Goal: Task Accomplishment & Management: Manage account settings

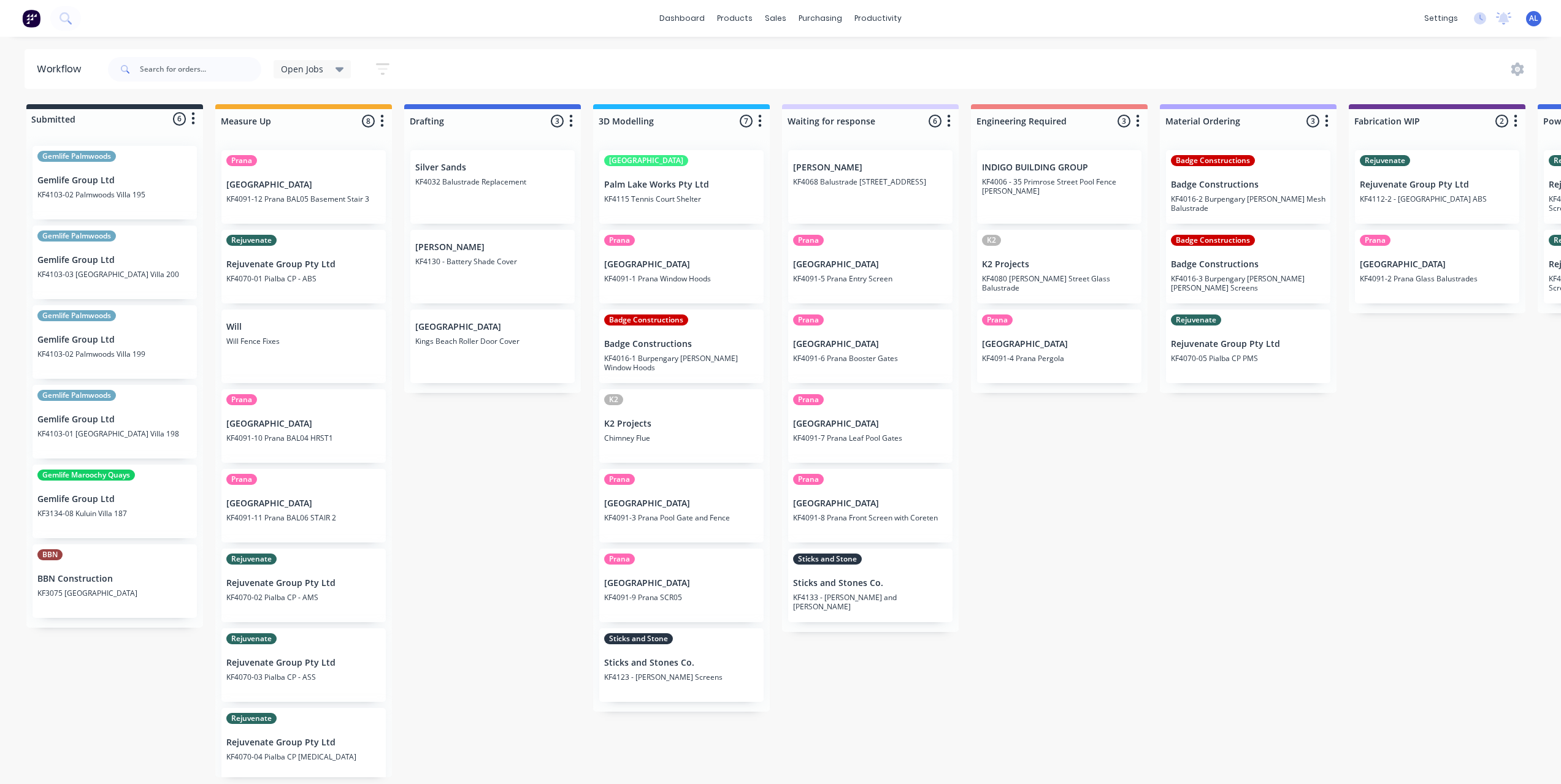
click at [761, 117] on icon "button" at bounding box center [760, 121] width 4 height 15
click at [713, 202] on button "Sort By" at bounding box center [705, 208] width 123 height 21
click at [519, 485] on div "Submitted 6 Status colour #273444 hex #273444 Save Cancel Summaries Total order…" at bounding box center [1458, 440] width 2935 height 673
drag, startPoint x: 678, startPoint y: 356, endPoint x: 685, endPoint y: 266, distance: 90.3
click at [685, 266] on div "Palm Lake Palm Lake Works Pty Ltd KF4115 Tennis Court Shelter Prana Timit Build…" at bounding box center [682, 429] width 177 height 577
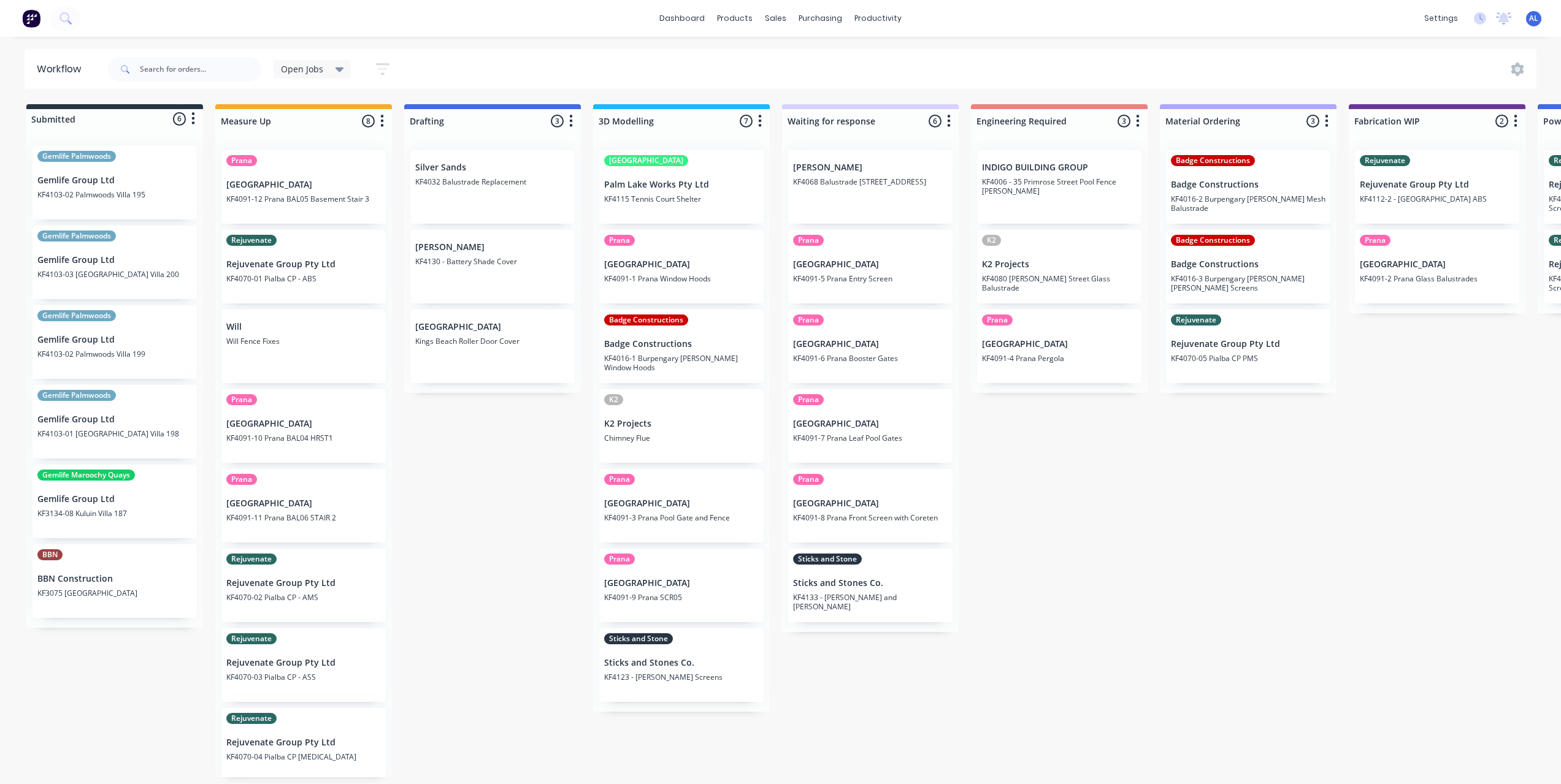
click at [512, 471] on div "Submitted 6 Status colour #273444 hex #273444 Save Cancel Summaries Total order…" at bounding box center [1458, 440] width 2935 height 673
drag, startPoint x: 658, startPoint y: 364, endPoint x: 668, endPoint y: 279, distance: 85.6
click at [668, 279] on div "Palm Lake Palm Lake Works Pty Ltd KF4115 Tennis Court Shelter Prana Timit Build…" at bounding box center [682, 429] width 177 height 577
drag, startPoint x: 676, startPoint y: 431, endPoint x: 677, endPoint y: 340, distance: 91.0
click at [677, 340] on div "Palm Lake Palm Lake Works Pty Ltd KF4115 Tennis Court Shelter Prana Timit Build…" at bounding box center [682, 429] width 177 height 577
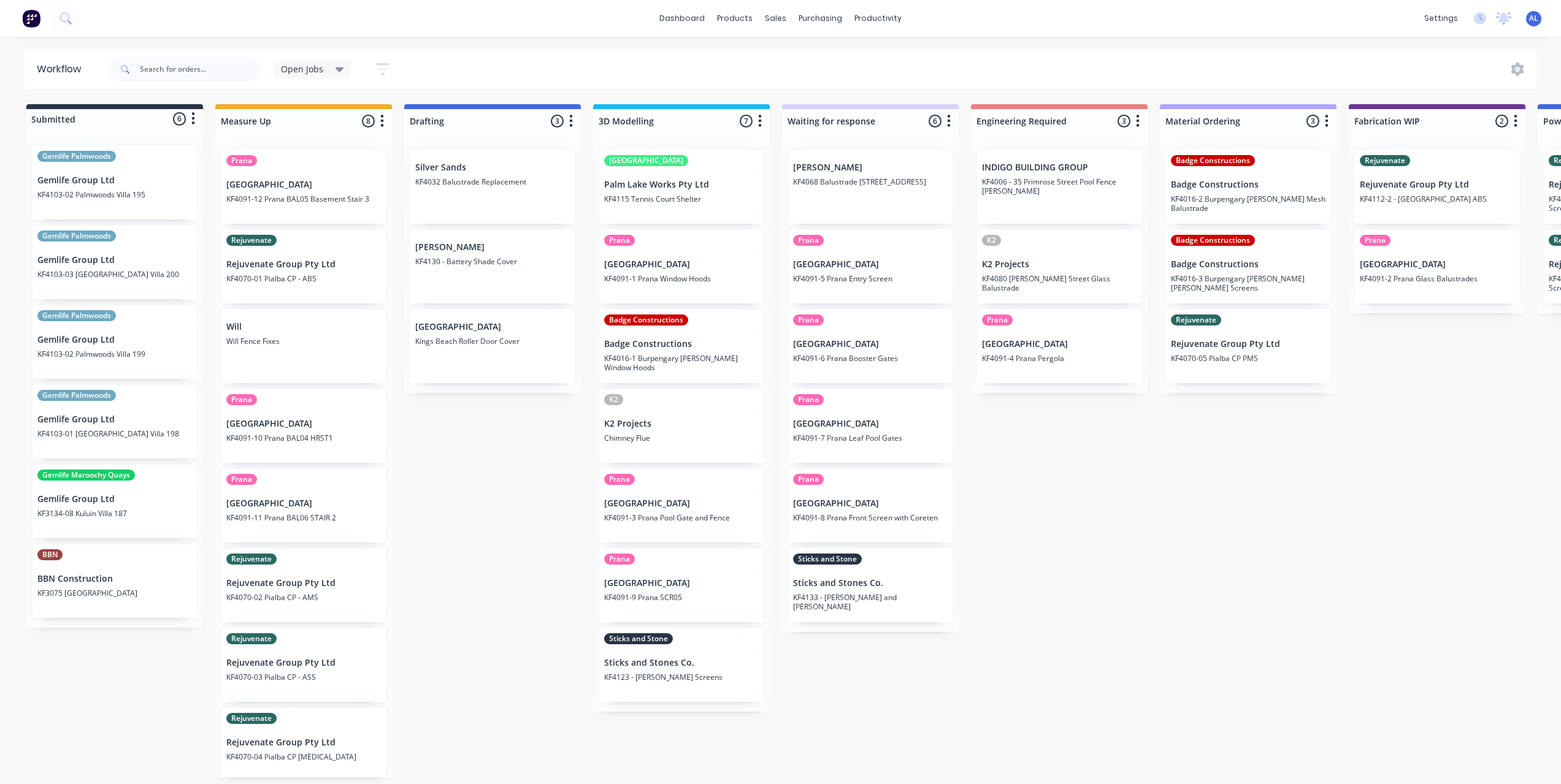
click at [760, 121] on icon "button" at bounding box center [760, 120] width 3 height 12
click at [690, 214] on button "Sort By" at bounding box center [705, 208] width 123 height 21
click at [833, 217] on date "Created date" at bounding box center [831, 214] width 123 height 21
click at [808, 210] on date "Created date" at bounding box center [831, 214] width 123 height 21
click at [815, 302] on recent "Most recent" at bounding box center [831, 296] width 123 height 21
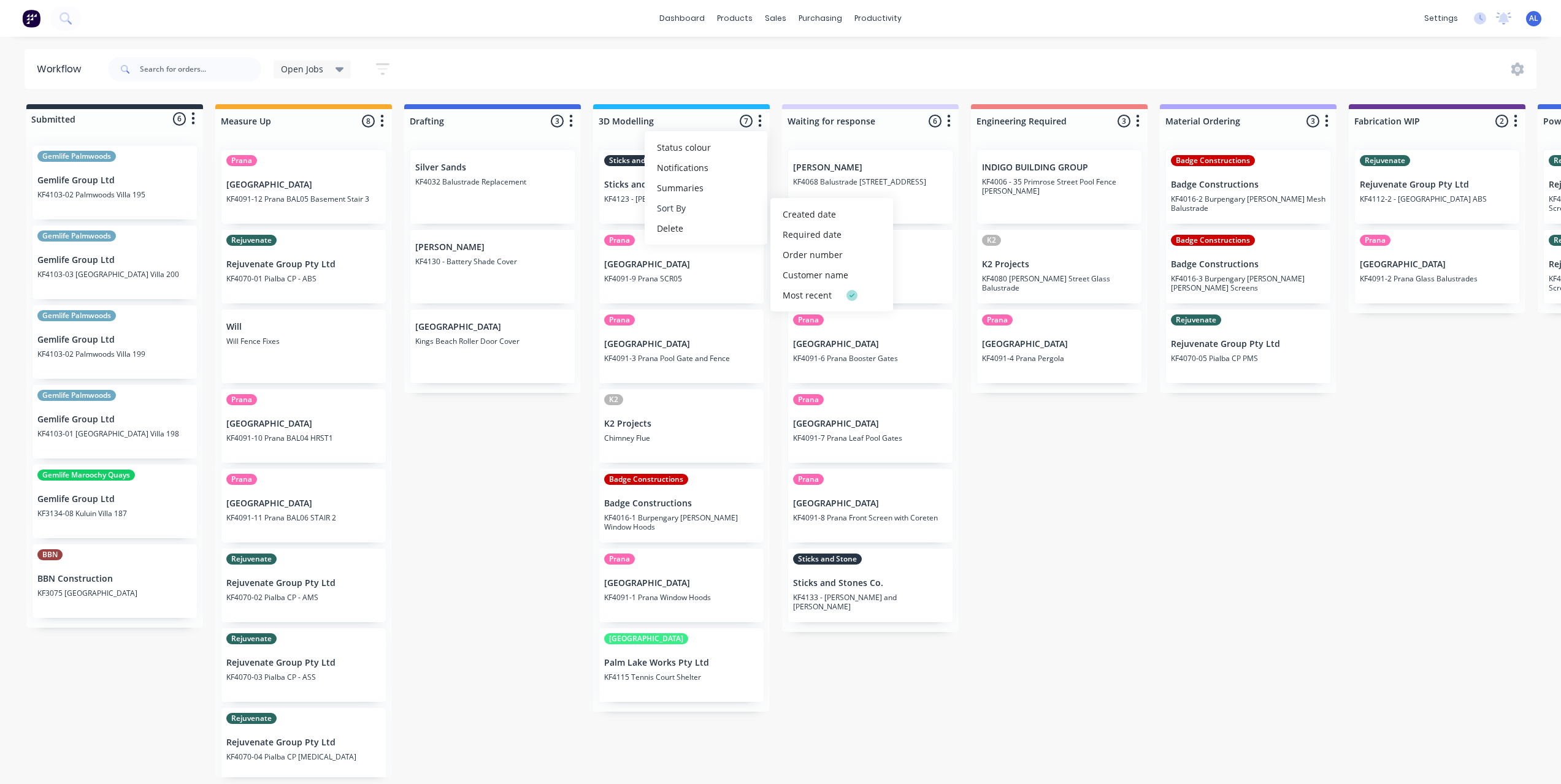
click at [719, 203] on button "Sort By" at bounding box center [705, 208] width 123 height 21
click at [766, 122] on button "button" at bounding box center [760, 121] width 15 height 15
click at [765, 123] on button "button" at bounding box center [760, 121] width 15 height 15
click at [739, 205] on button "Sort By" at bounding box center [705, 208] width 123 height 21
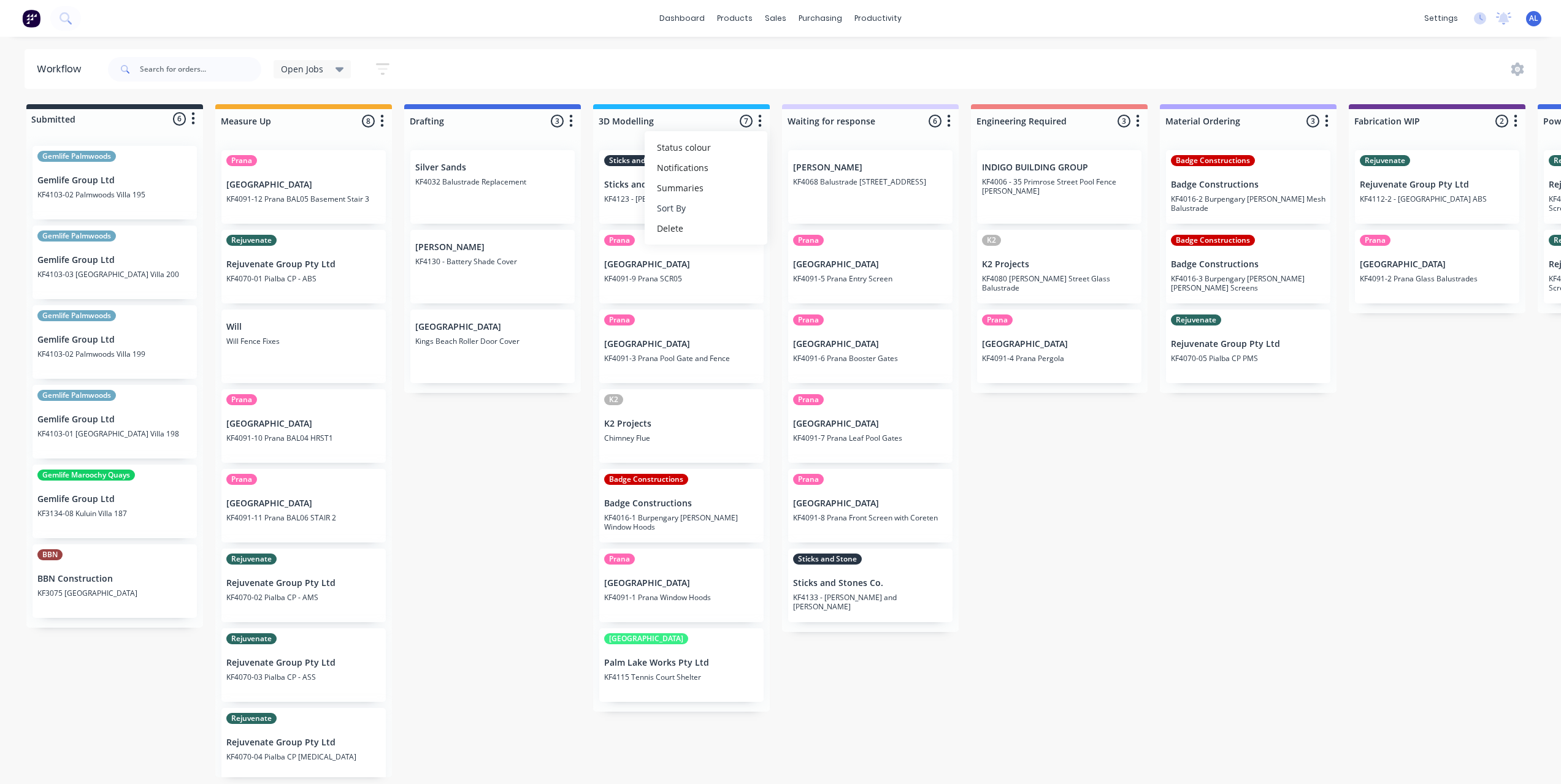
click at [739, 205] on button "Sort By" at bounding box center [705, 208] width 123 height 21
click at [807, 293] on recent "Most recent" at bounding box center [831, 296] width 123 height 21
click at [700, 212] on button "Sort By" at bounding box center [705, 208] width 123 height 21
click at [495, 480] on div "Submitted 6 Status colour #273444 hex #273444 Save Cancel Summaries Total order…" at bounding box center [1458, 440] width 2935 height 673
click at [1511, 71] on div at bounding box center [1521, 69] width 32 height 13
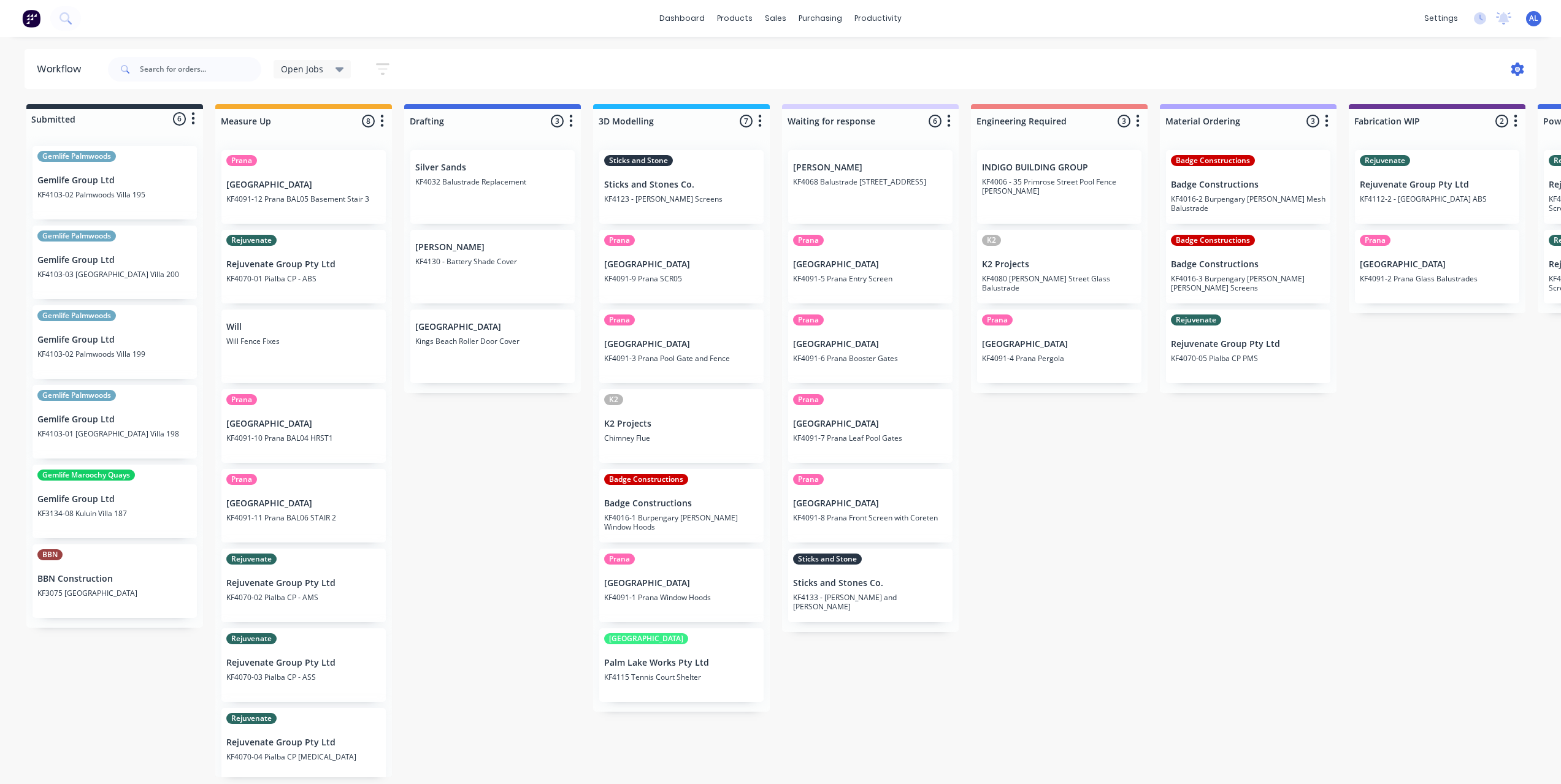
click at [1513, 71] on icon at bounding box center [1518, 69] width 13 height 13
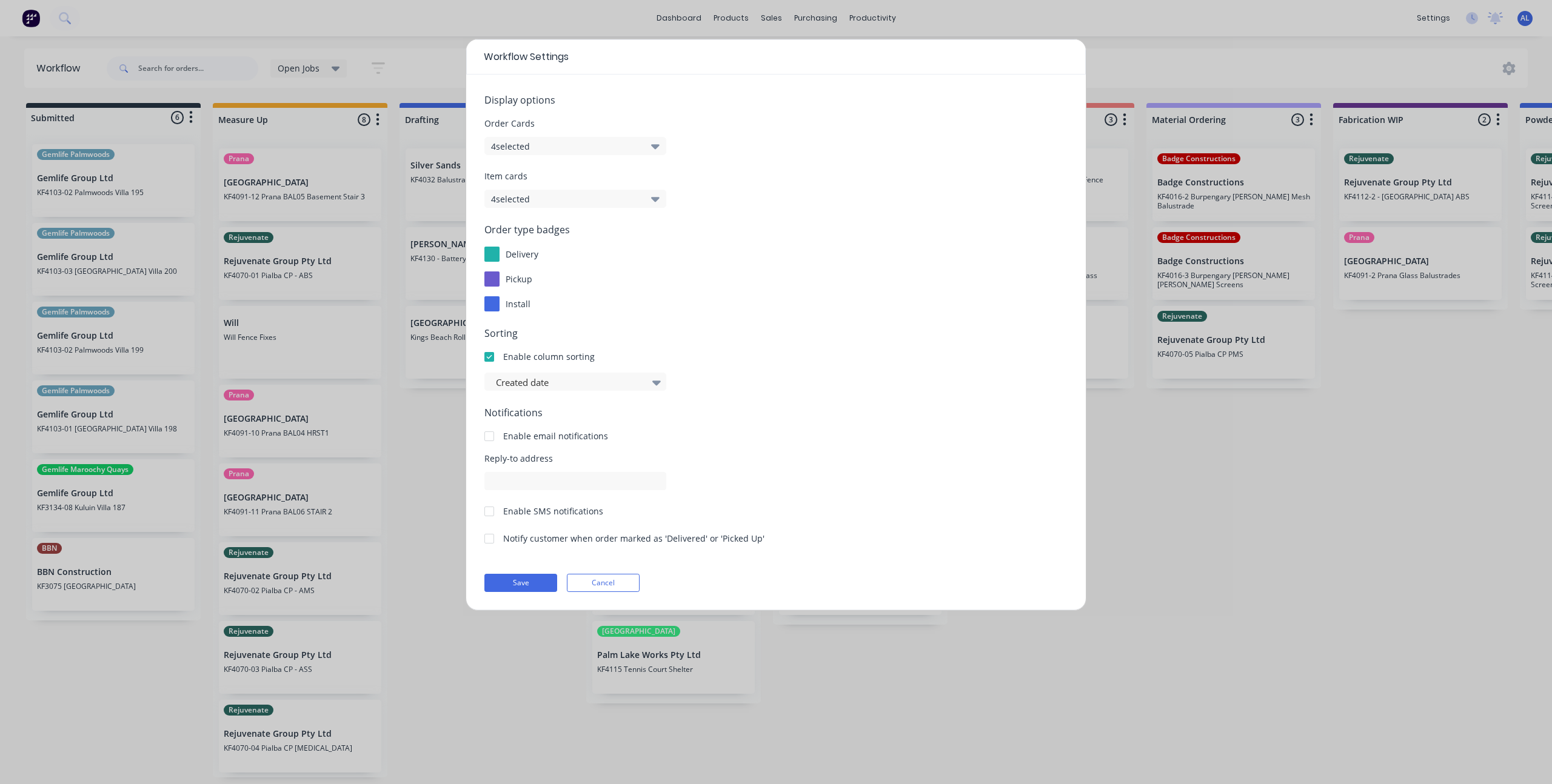
click at [611, 135] on div "Order Cards 4 selected" at bounding box center [776, 135] width 583 height 38
click at [607, 155] on button "4 selected" at bounding box center [576, 147] width 182 height 19
click at [797, 133] on div "Order Cards 4 selected" at bounding box center [776, 135] width 583 height 38
click at [488, 358] on div at bounding box center [489, 357] width 24 height 24
click at [739, 381] on div "Created date" at bounding box center [776, 382] width 583 height 19
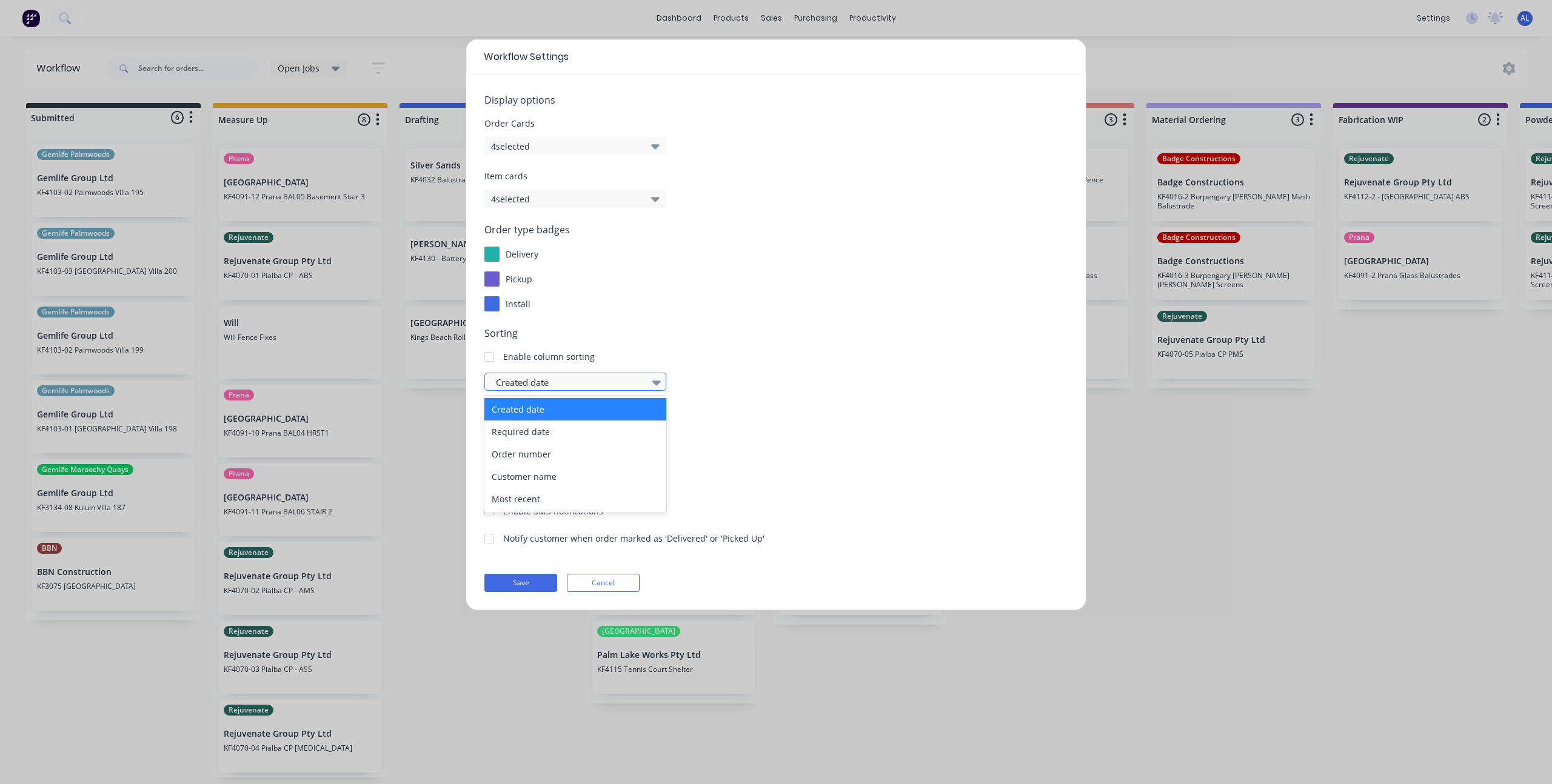
click at [500, 386] on div at bounding box center [569, 382] width 149 height 15
click at [719, 362] on div "Enable column sorting" at bounding box center [776, 356] width 583 height 13
click at [716, 363] on div "Enable column sorting" at bounding box center [776, 356] width 583 height 13
click at [525, 585] on button "Save" at bounding box center [521, 583] width 72 height 19
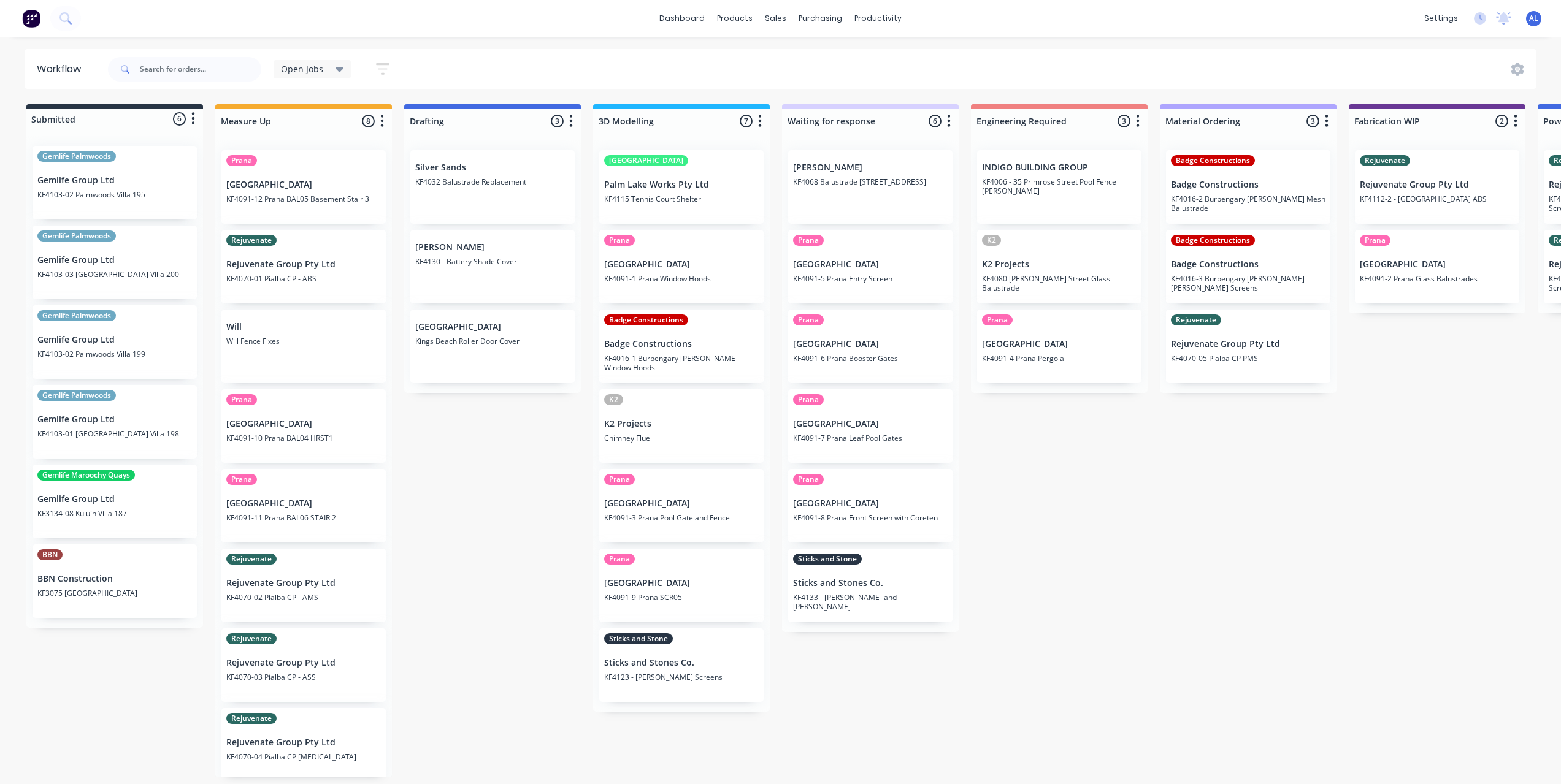
click at [482, 501] on div "Submitted 6 Status colour #273444 hex #273444 Save Cancel Summaries Total order…" at bounding box center [1458, 440] width 2935 height 673
drag, startPoint x: 657, startPoint y: 279, endPoint x: 667, endPoint y: 217, distance: 62.8
click at [668, 218] on div "Palm Lake Palm Lake Works Pty Ltd KF4115 Tennis Court Shelter Prana Timit Build…" at bounding box center [682, 429] width 177 height 577
click at [570, 484] on div "Submitted 6 Status colour #273444 hex #273444 Save Cancel Summaries Total order…" at bounding box center [1458, 440] width 2935 height 673
drag, startPoint x: 675, startPoint y: 269, endPoint x: 680, endPoint y: 203, distance: 66.2
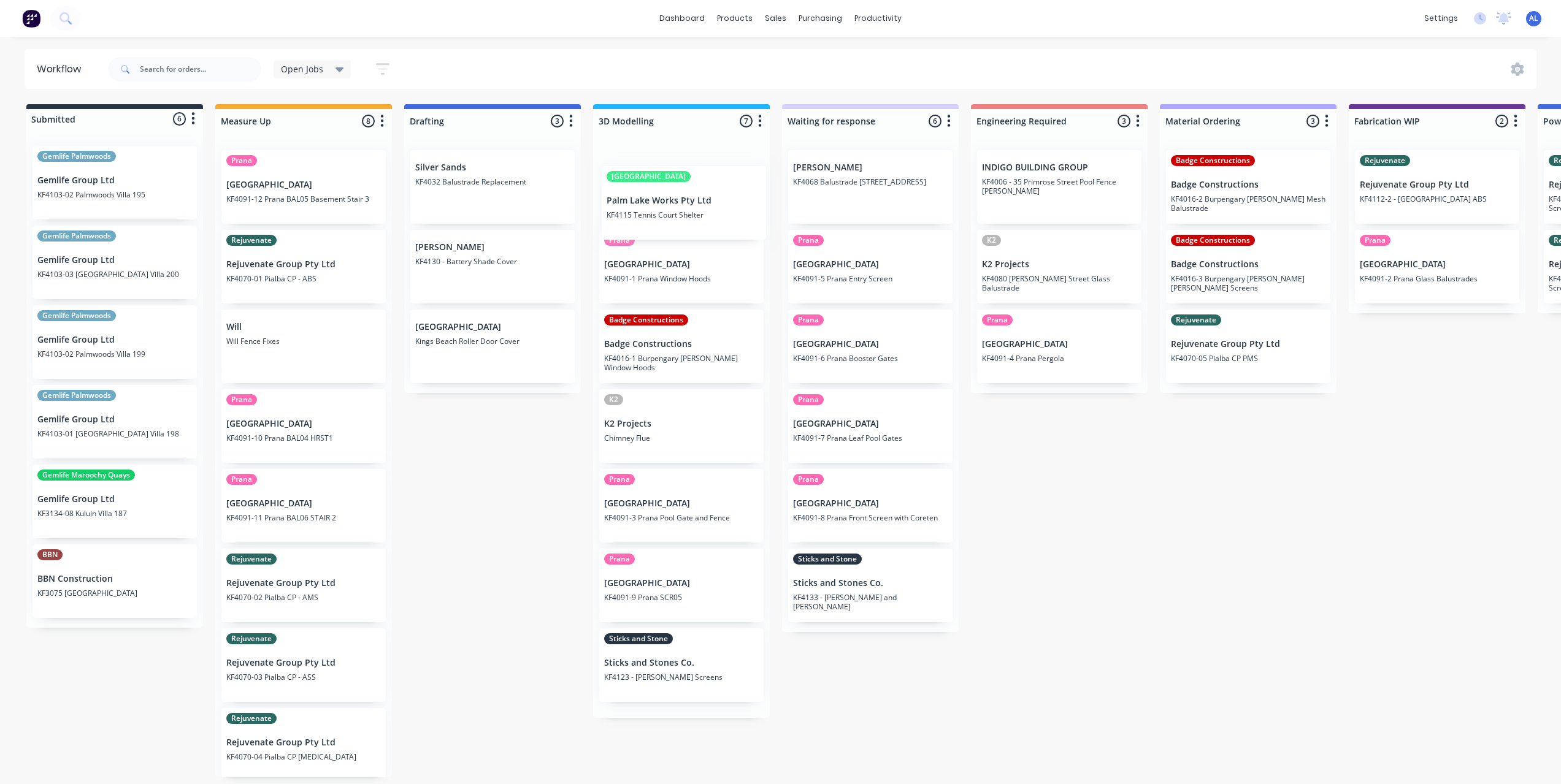
click at [680, 203] on div "Prana Timit Building KF4091-1 Prana Window Hoods Palm Lake Palm Lake Works Pty …" at bounding box center [682, 429] width 177 height 577
click at [548, 515] on div "Submitted 6 Status colour #273444 hex #273444 Save Cancel Summaries Total order…" at bounding box center [1458, 440] width 2935 height 673
click at [1177, 561] on div "Submitted 6 Status colour #273444 hex #273444 Save Cancel Summaries Total order…" at bounding box center [1458, 440] width 2935 height 673
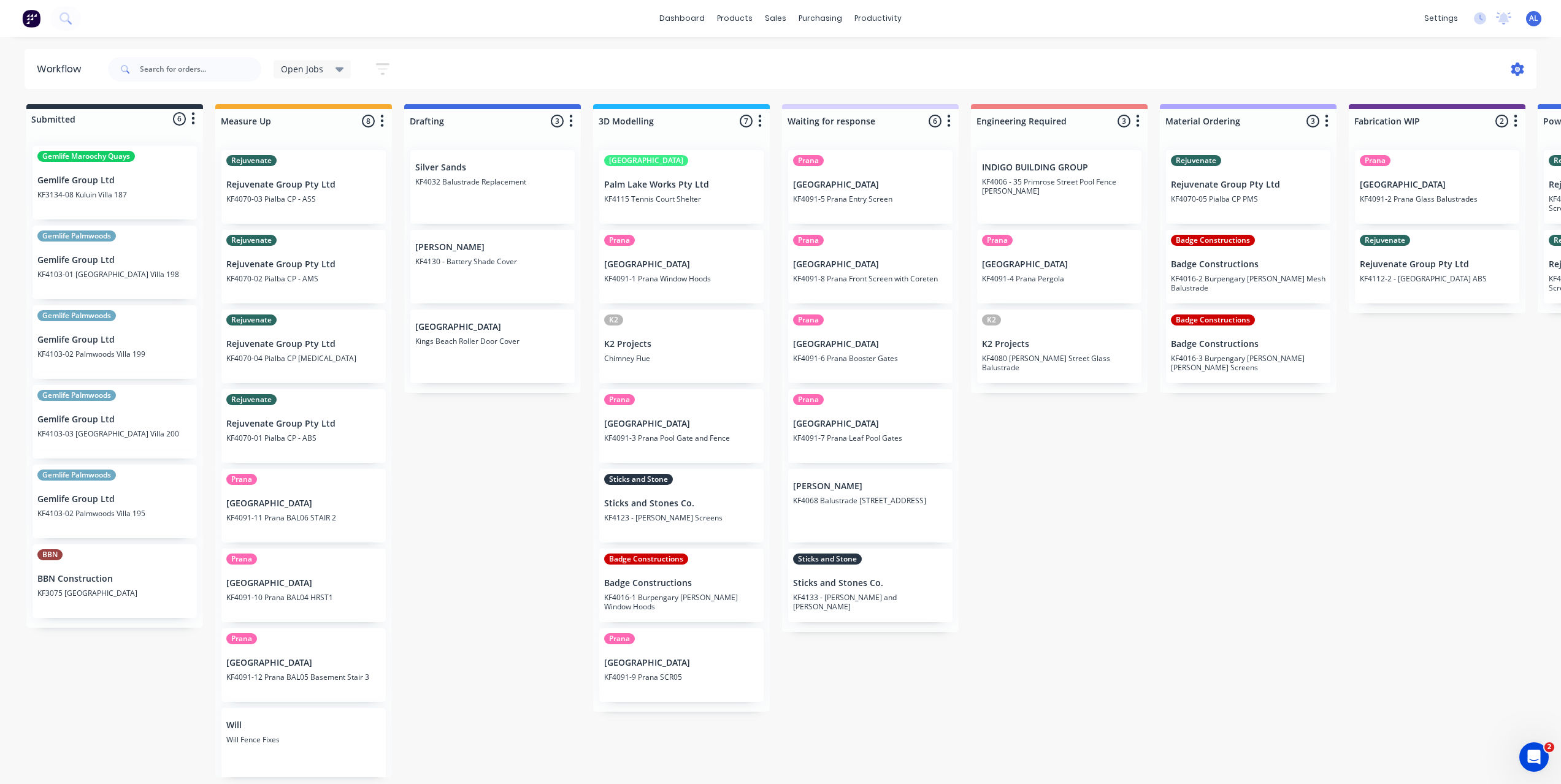
click at [1518, 68] on icon at bounding box center [1518, 69] width 4 height 4
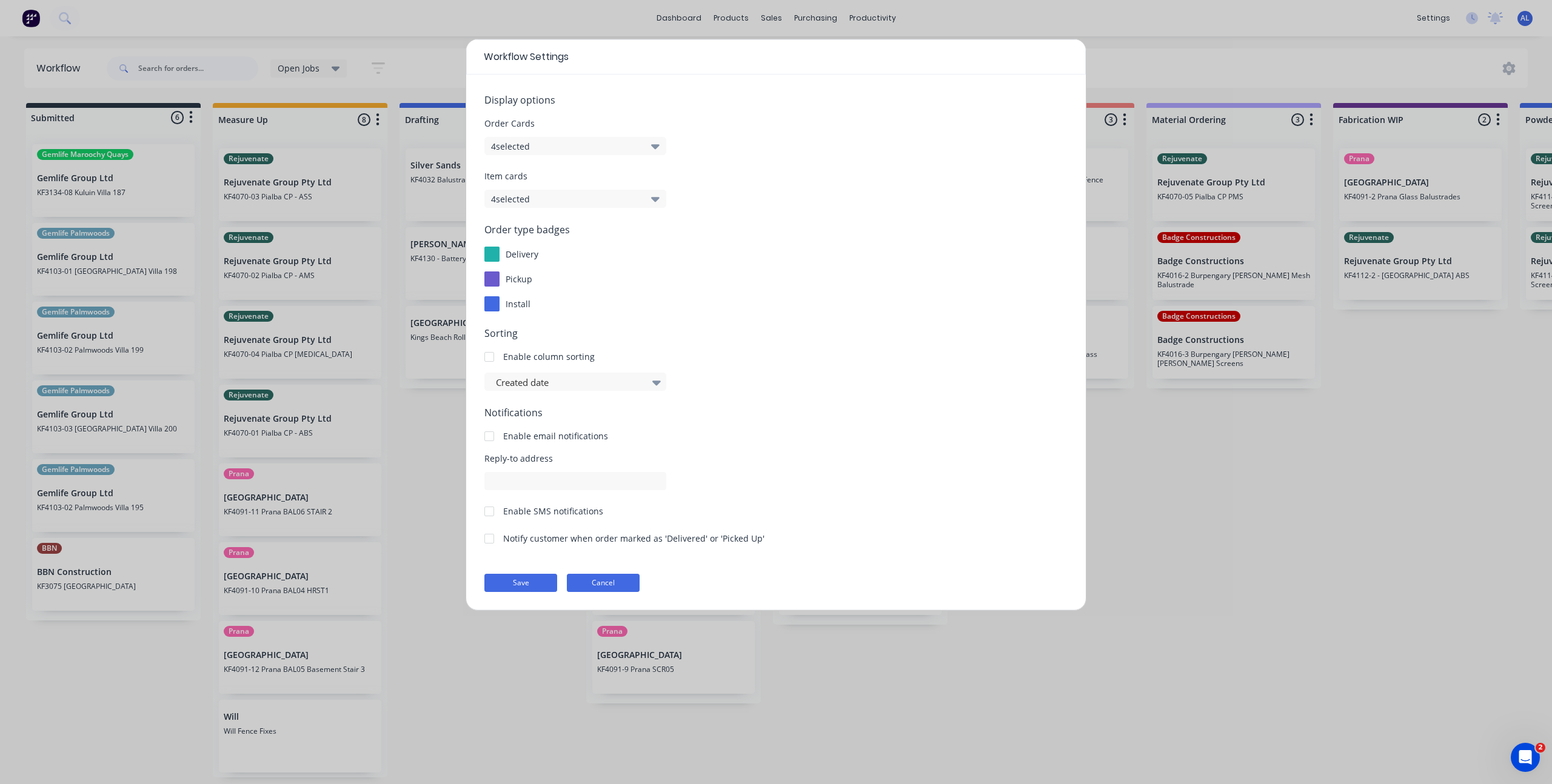
click at [632, 589] on button "Cancel" at bounding box center [603, 583] width 72 height 19
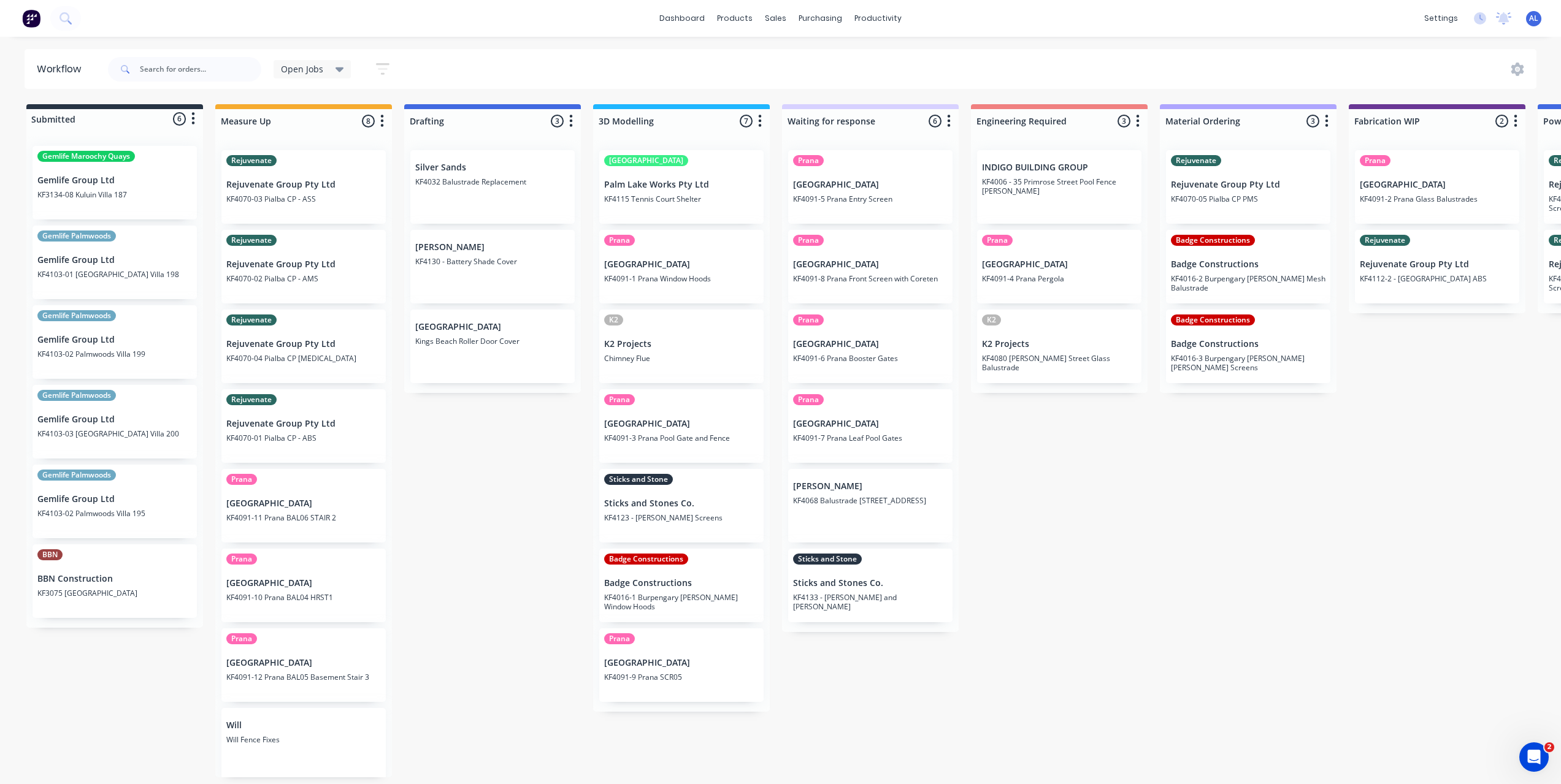
drag, startPoint x: 667, startPoint y: 443, endPoint x: 670, endPoint y: 425, distance: 18.2
click at [670, 425] on div "[GEOGRAPHIC_DATA] Palm Lake Works Pty Ltd KF4115 [GEOGRAPHIC_DATA] KF4091-1 Pra…" at bounding box center [682, 426] width 177 height 572
drag, startPoint x: 679, startPoint y: 381, endPoint x: 681, endPoint y: 374, distance: 7.3
click at [681, 374] on div "[GEOGRAPHIC_DATA] Palm Lake Works Pty Ltd KF4115 [GEOGRAPHIC_DATA] KF4091-1 Pra…" at bounding box center [682, 429] width 177 height 577
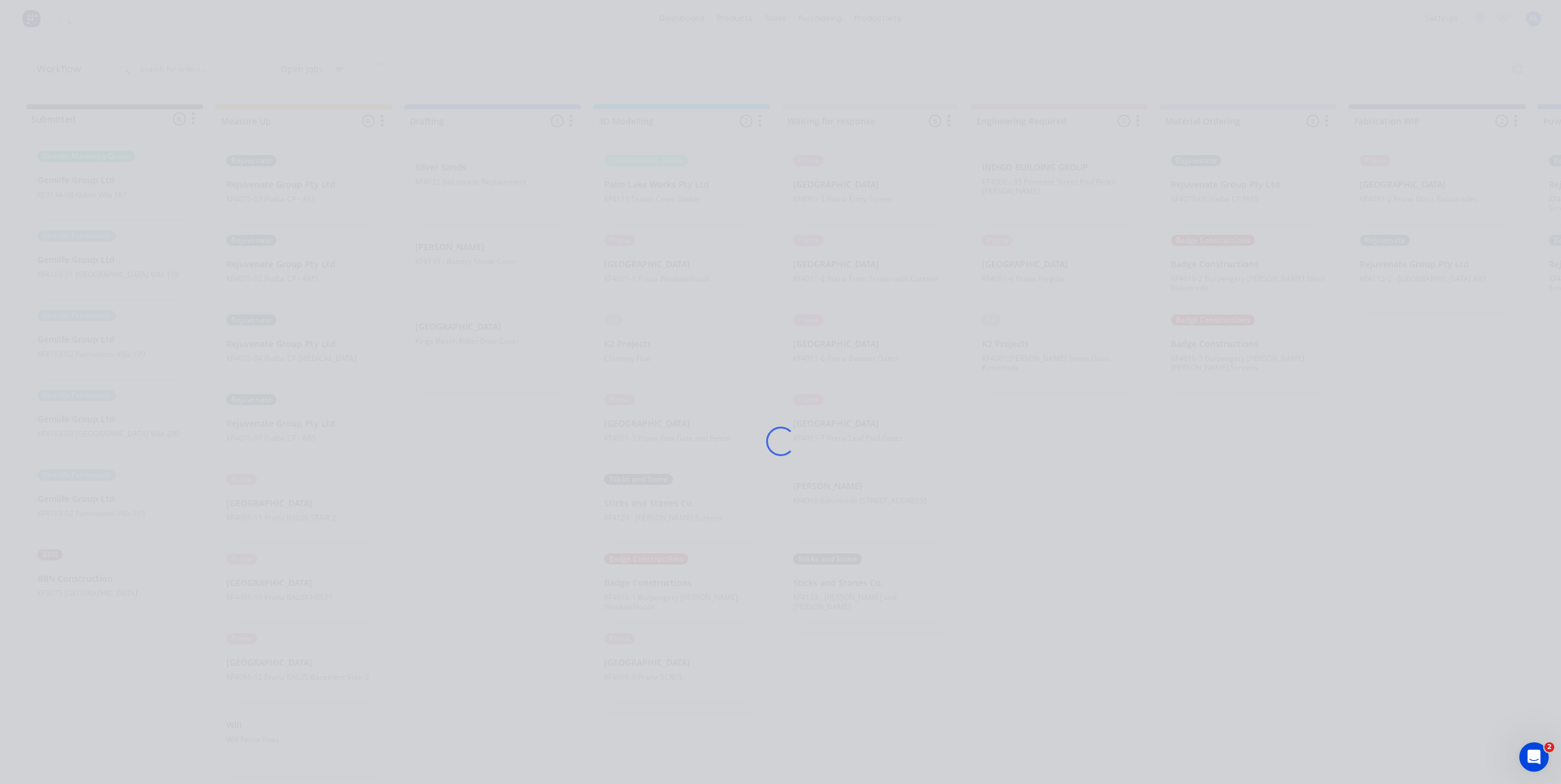
click at [494, 563] on div "Loading..." at bounding box center [780, 440] width 981 height 784
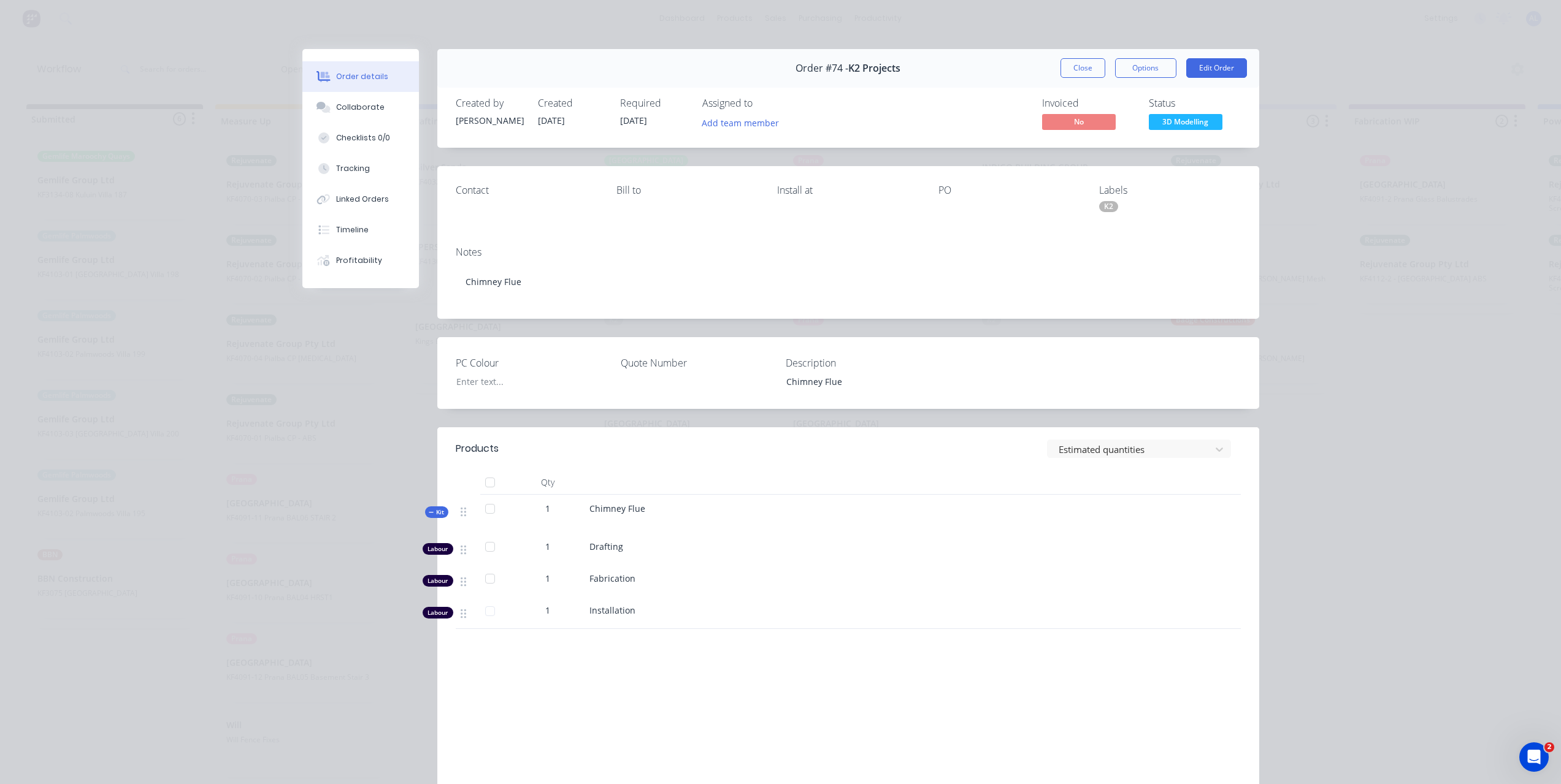
click at [310, 549] on div "Order #74 - K2 Projects Close Options Edit Order Created by [PERSON_NAME] Creat…" at bounding box center [780, 448] width 957 height 798
click at [1085, 69] on button "Close" at bounding box center [1083, 68] width 45 height 20
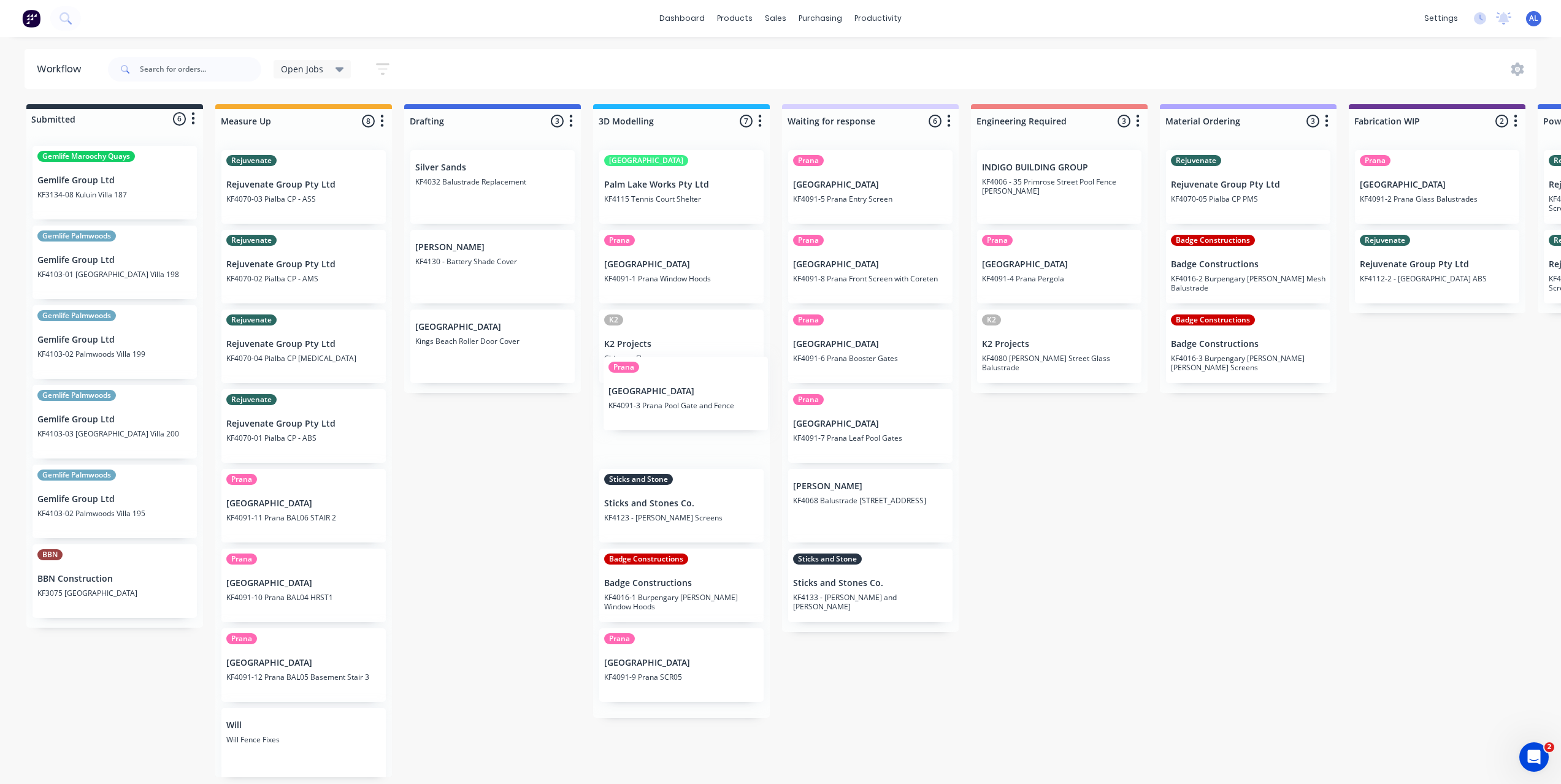
drag, startPoint x: 694, startPoint y: 422, endPoint x: 701, endPoint y: 347, distance: 75.3
click at [701, 350] on div "[GEOGRAPHIC_DATA] Palm Lake Works Pty Ltd KF4115 [GEOGRAPHIC_DATA] KF4091-1 Pra…" at bounding box center [682, 429] width 177 height 577
drag, startPoint x: 684, startPoint y: 510, endPoint x: 672, endPoint y: 429, distance: 81.9
click at [674, 439] on div "[GEOGRAPHIC_DATA] Palm Lake Works Pty Ltd KF4115 [GEOGRAPHIC_DATA] KF4091-1 Pra…" at bounding box center [682, 426] width 177 height 572
click at [670, 416] on div "[GEOGRAPHIC_DATA] Palm Lake Works Pty Ltd KF4115 [GEOGRAPHIC_DATA] KF4091-1 Pra…" at bounding box center [682, 429] width 177 height 577
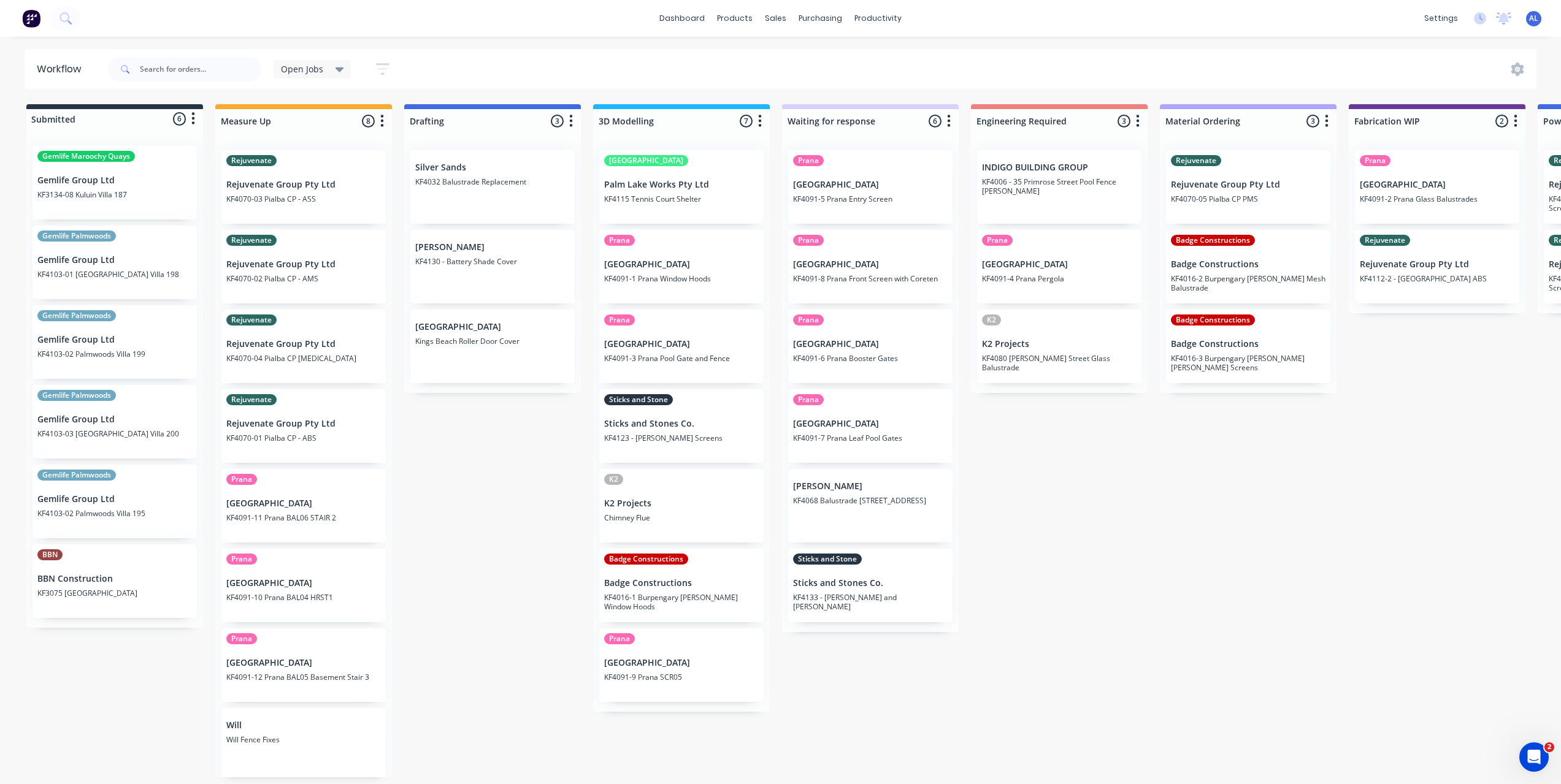
drag, startPoint x: 660, startPoint y: 582, endPoint x: 664, endPoint y: 500, distance: 82.1
click at [663, 510] on div "[GEOGRAPHIC_DATA] Palm Lake Works Pty Ltd KF4115 [GEOGRAPHIC_DATA] KF4091-1 Pra…" at bounding box center [682, 426] width 177 height 572
click at [516, 566] on div "Submitted 6 Status colour #273444 hex #273444 Save Cancel Summaries Total order…" at bounding box center [1458, 440] width 2935 height 673
click at [587, 555] on div "Submitted 6 Status colour #273444 hex #273444 Save Cancel Summaries Total order…" at bounding box center [1458, 440] width 2935 height 673
drag, startPoint x: 676, startPoint y: 612, endPoint x: 690, endPoint y: 209, distance: 403.2
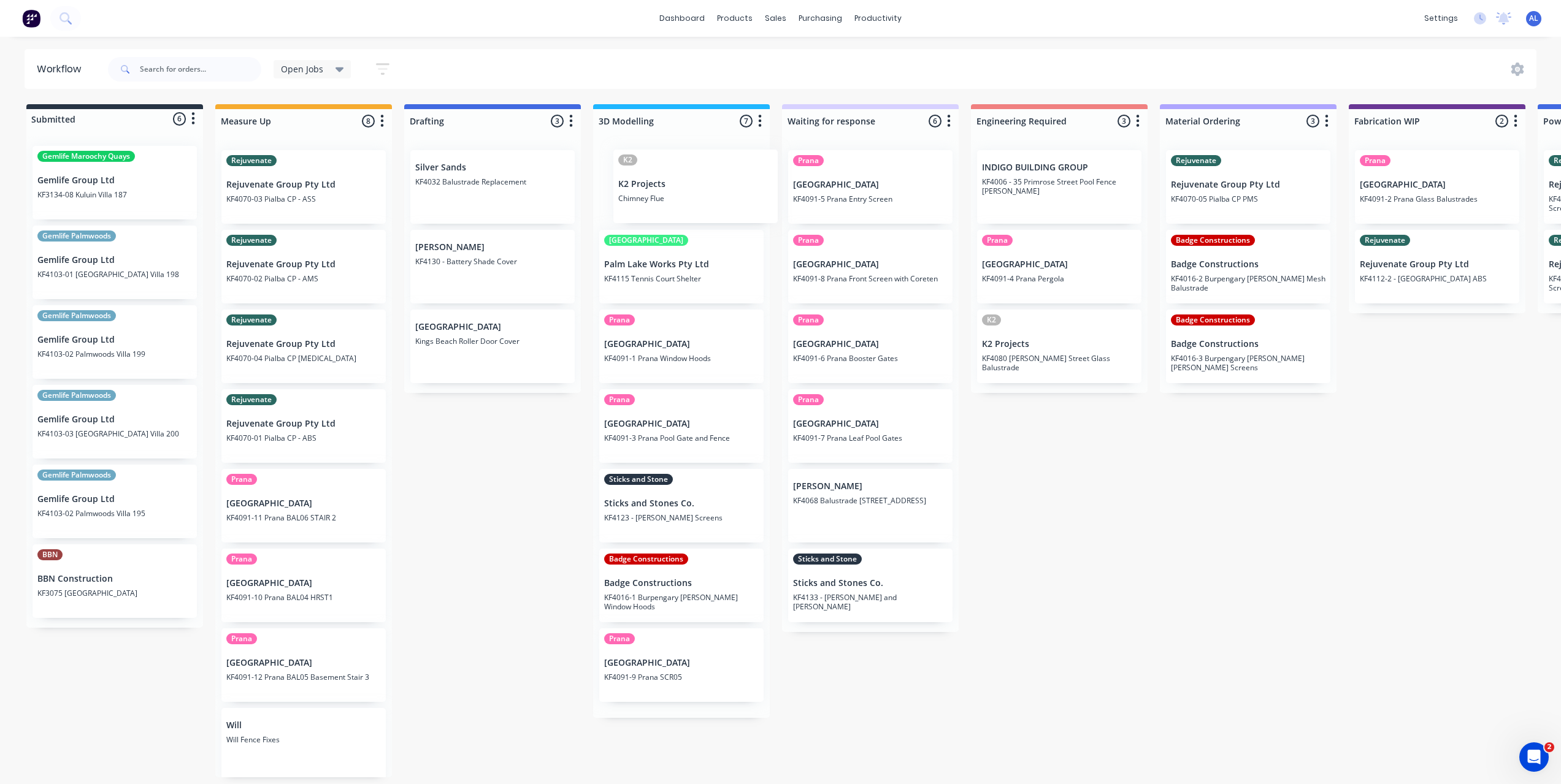
click at [690, 209] on div "[GEOGRAPHIC_DATA] Palm Lake Works Pty Ltd KF4115 [GEOGRAPHIC_DATA] KF4091-1 Pra…" at bounding box center [682, 429] width 177 height 577
click at [548, 556] on div "Submitted 6 Status colour #273444 hex #273444 Save Cancel Summaries Total order…" at bounding box center [1458, 440] width 2935 height 673
drag, startPoint x: 1186, startPoint y: 563, endPoint x: 1166, endPoint y: 559, distance: 20.4
click at [1187, 561] on div "Submitted 6 Status colour #273444 hex #273444 Save Cancel Summaries Total order…" at bounding box center [1458, 440] width 2935 height 673
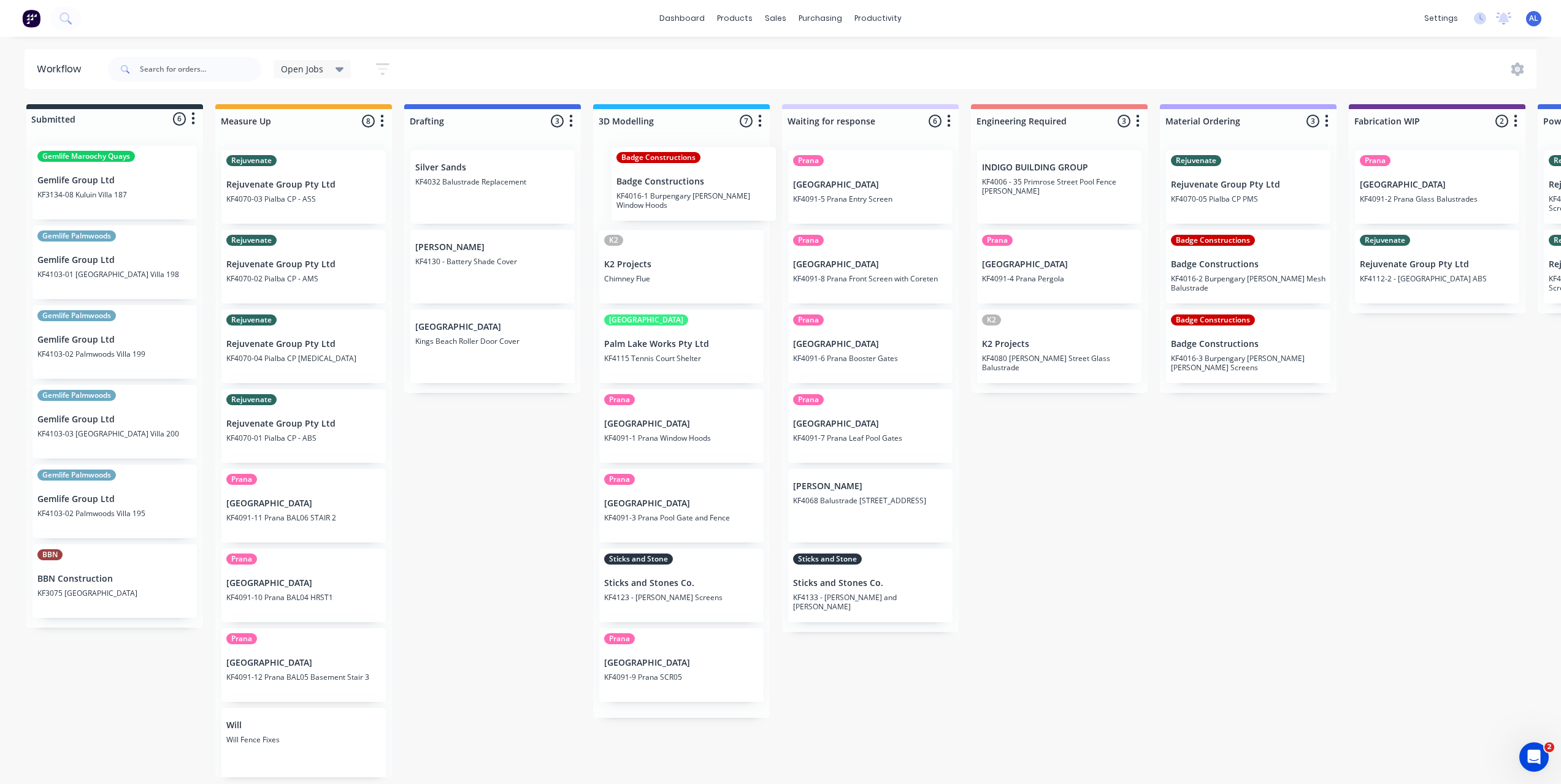
drag, startPoint x: 680, startPoint y: 588, endPoint x: 691, endPoint y: 179, distance: 409.1
click at [691, 179] on div "K2 K2 Projects Chimney Flue [GEOGRAPHIC_DATA] Palm Lake Works Pty Ltd KF4115 [G…" at bounding box center [682, 429] width 177 height 577
drag, startPoint x: 1124, startPoint y: 514, endPoint x: 1091, endPoint y: 501, distance: 35.5
click at [1123, 514] on div "Submitted 6 Status colour #273444 hex #273444 Save Cancel Summaries Total order…" at bounding box center [1458, 440] width 2935 height 673
drag, startPoint x: 520, startPoint y: 264, endPoint x: 504, endPoint y: 187, distance: 78.6
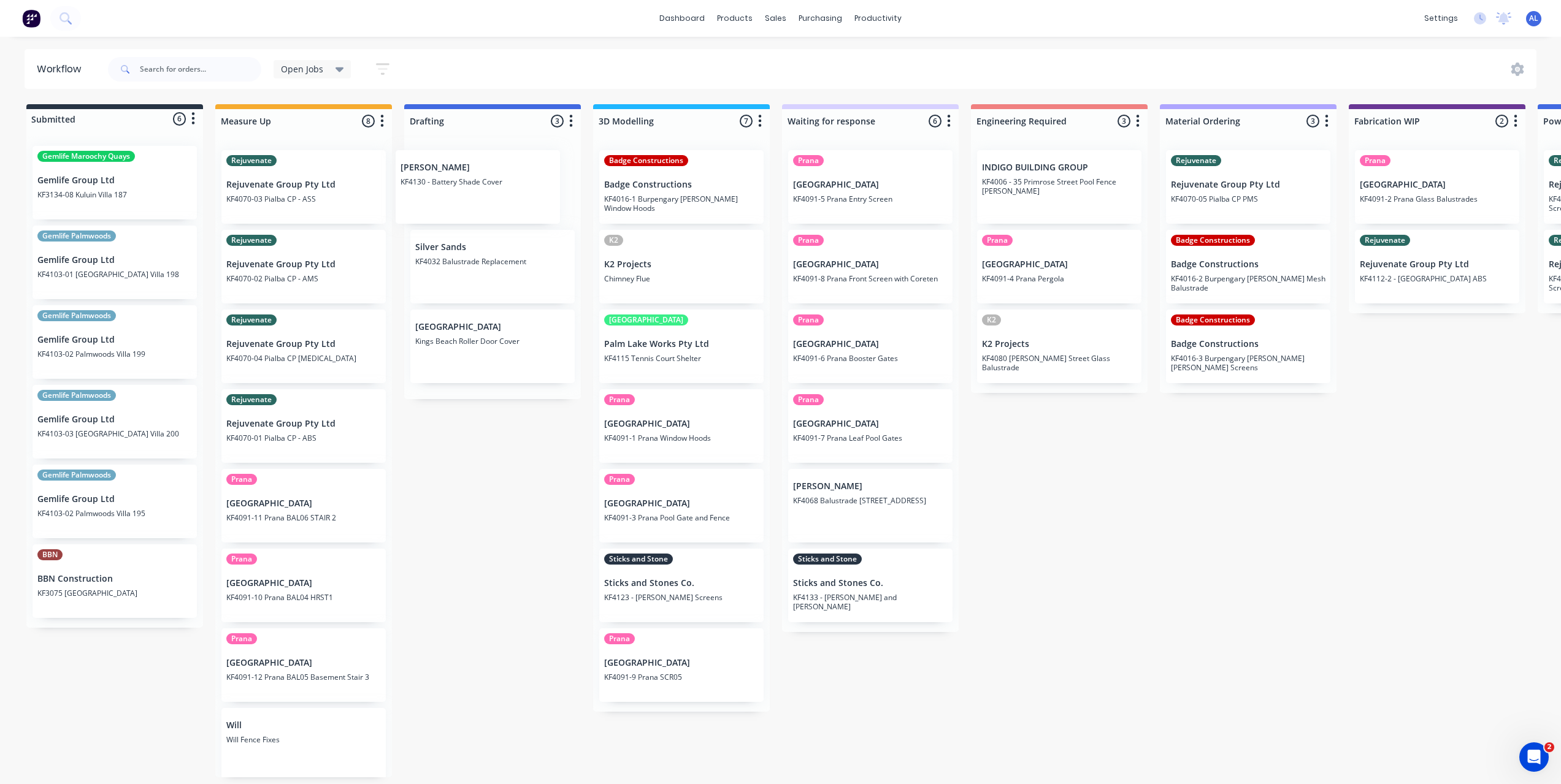
click at [504, 187] on div "Silver Sands KF4032 Balustrade Replacement [PERSON_NAME] KF4130 - Battery Shade…" at bounding box center [492, 270] width 177 height 259
click at [498, 473] on div "Submitted 6 Status colour #273444 hex #273444 Save Cancel Summaries Total order…" at bounding box center [1458, 440] width 2935 height 673
click at [536, 459] on div "Submitted 6 Status colour #273444 hex #273444 Save Cancel Summaries Total order…" at bounding box center [1458, 440] width 2935 height 673
drag, startPoint x: 688, startPoint y: 370, endPoint x: 689, endPoint y: 282, distance: 88.0
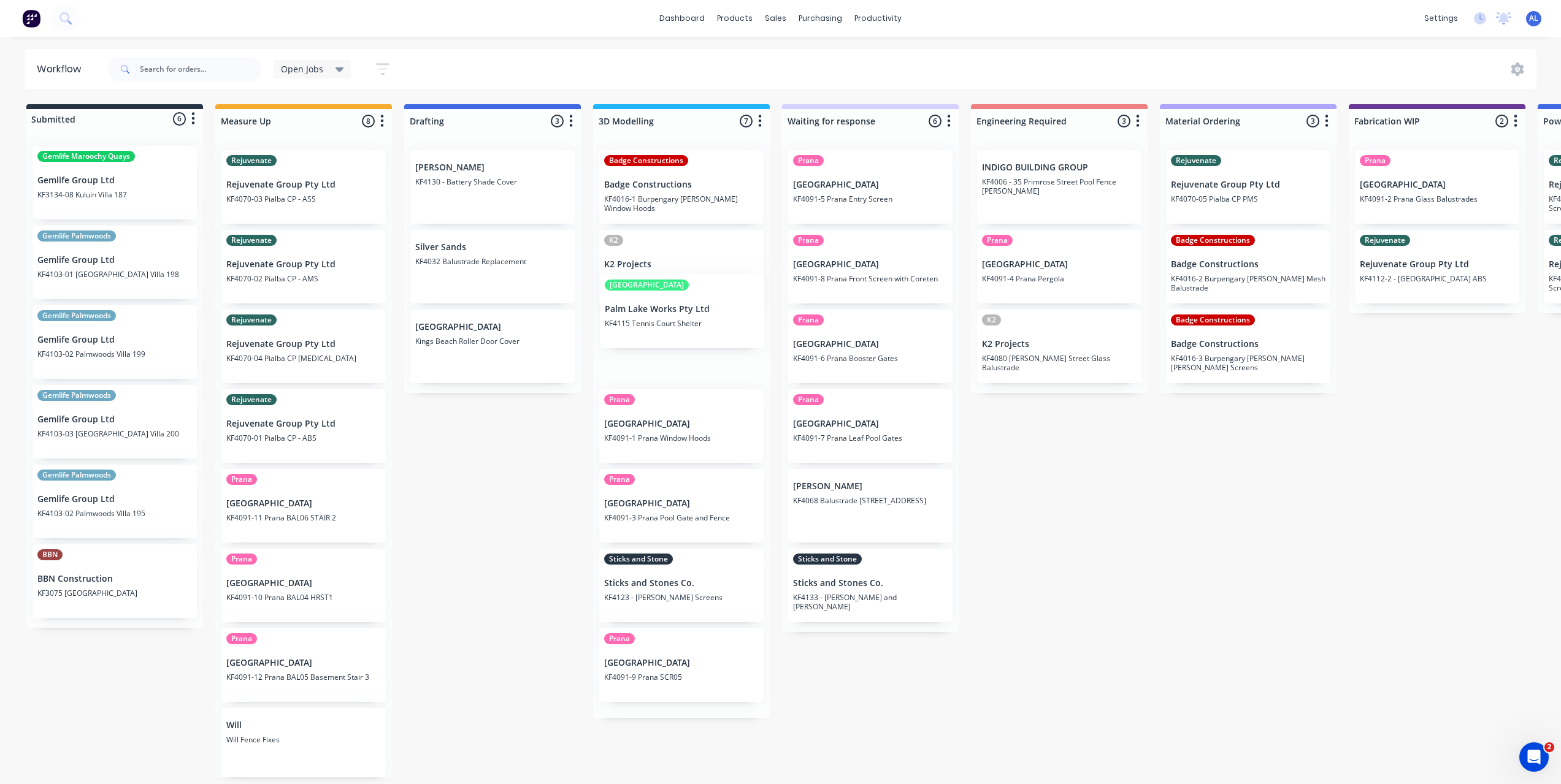
click at [689, 282] on div "Badge Constructions Badge Constructions KF4016-1 [GEOGRAPHIC_DATA][PERSON_NAME]…" at bounding box center [682, 429] width 177 height 577
click at [544, 475] on div "Submitted 6 Status colour #273444 hex #273444 Save Cancel Summaries Total order…" at bounding box center [1458, 440] width 2935 height 673
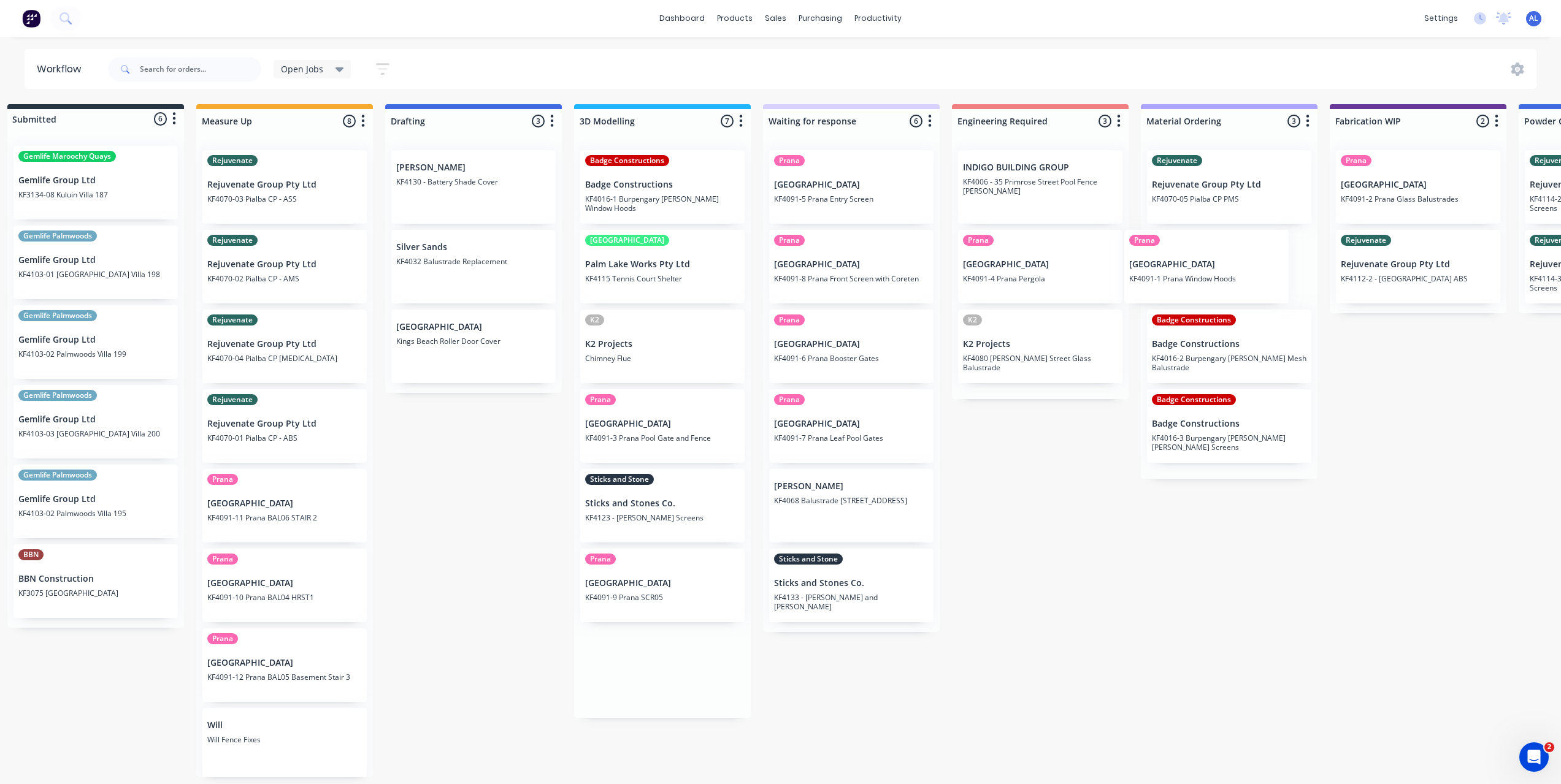
drag, startPoint x: 642, startPoint y: 434, endPoint x: 1181, endPoint y: 269, distance: 563.7
click at [1181, 269] on div "Submitted 6 Status colour #273444 hex #273444 Save Cancel Summaries Total order…" at bounding box center [1439, 440] width 2935 height 673
click at [1025, 569] on div "Submitted 6 Status colour #273444 hex #273444 Save Cancel Summaries Total order…" at bounding box center [1438, 440] width 2935 height 673
click at [488, 670] on div "Submitted 6 Status colour #273444 hex #273444 Save Cancel Summaries Total order…" at bounding box center [1438, 440] width 2935 height 673
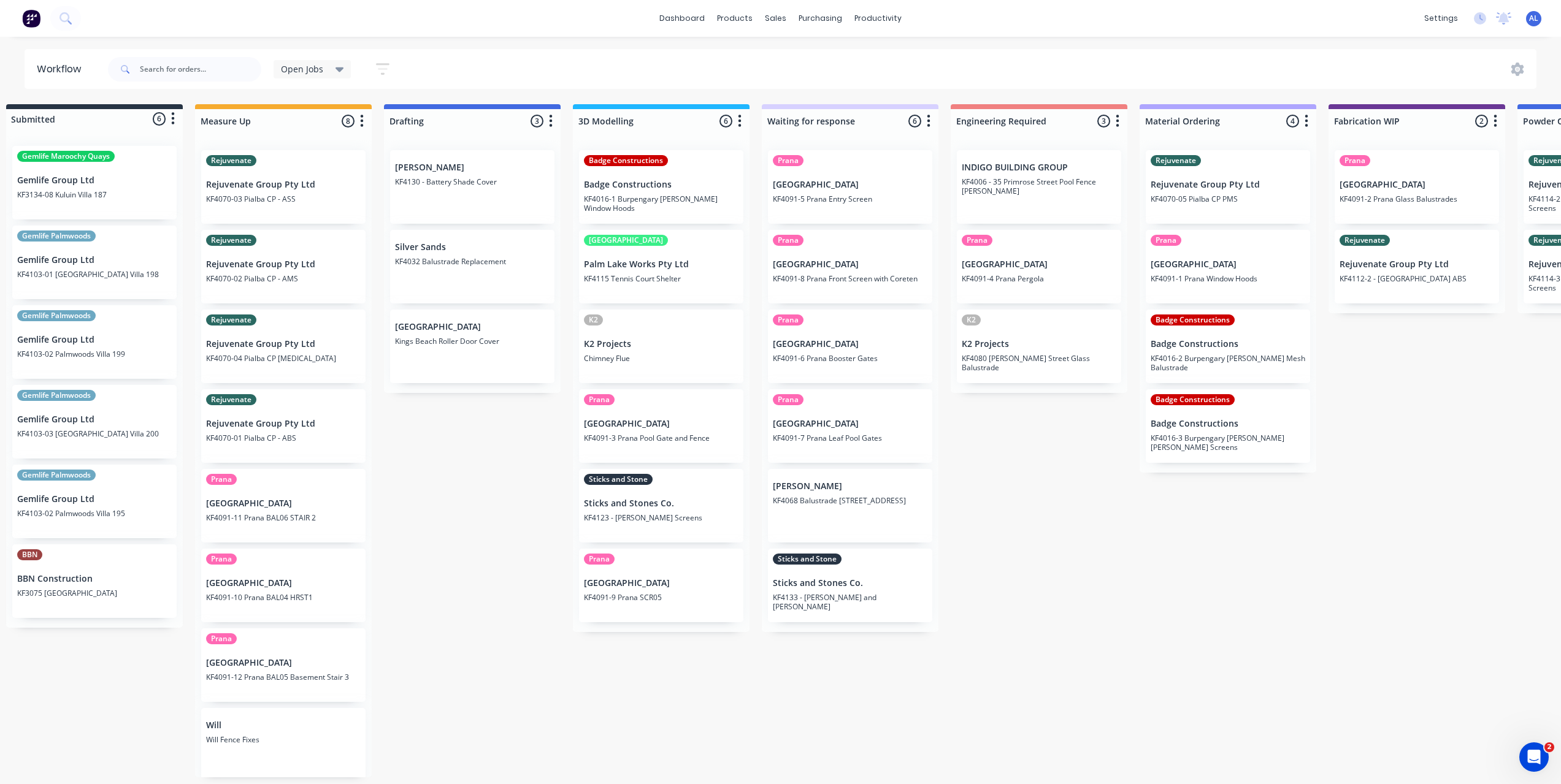
click at [503, 650] on div "Submitted 6 Status colour #273444 hex #273444 Save Cancel Summaries Total order…" at bounding box center [1438, 440] width 2935 height 673
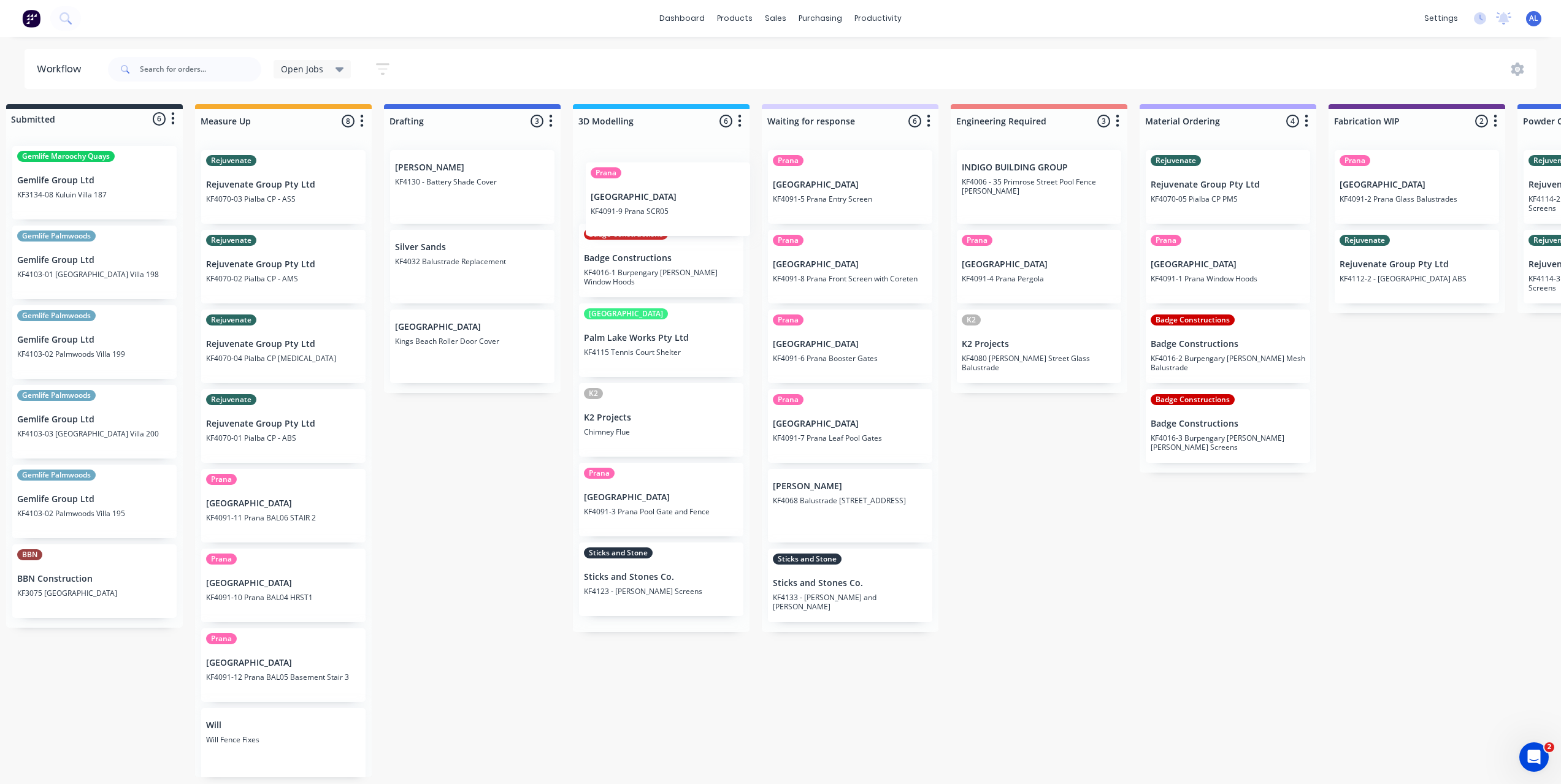
drag, startPoint x: 624, startPoint y: 561, endPoint x: 632, endPoint y: 195, distance: 366.1
click at [632, 195] on div "Badge Constructions Badge Constructions KF4016-1 [GEOGRAPHIC_DATA][PERSON_NAME]…" at bounding box center [661, 387] width 177 height 492
click at [497, 592] on div "Submitted 6 Status colour #273444 hex #273444 Save Cancel Summaries Total order…" at bounding box center [1438, 440] width 2935 height 673
drag, startPoint x: 668, startPoint y: 518, endPoint x: 666, endPoint y: 510, distance: 8.2
click at [666, 510] on div "Prana Timit Building KF4091-9 Prana SCR05 Badge Constructions Badge Constructio…" at bounding box center [661, 390] width 177 height 498
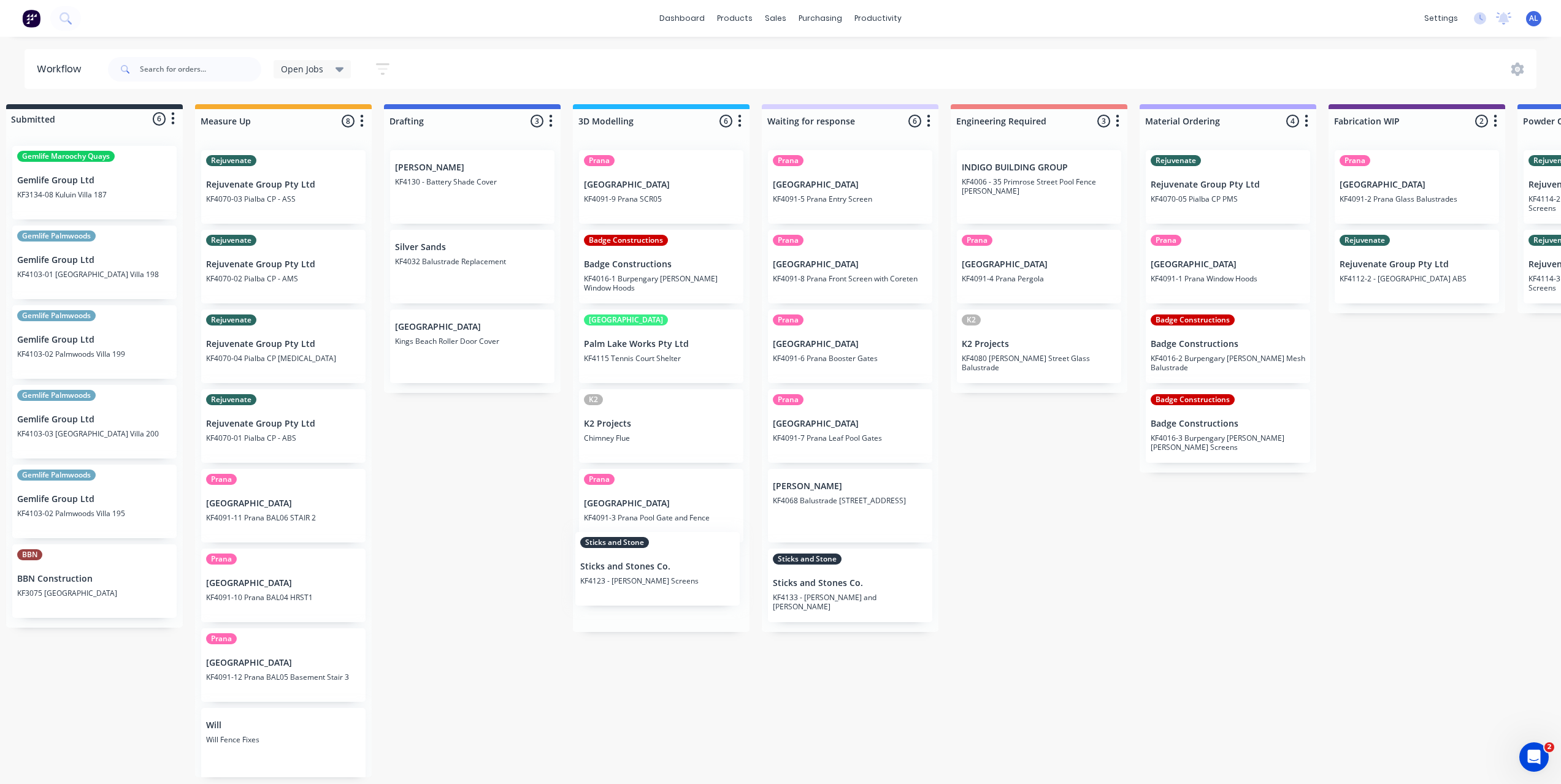
scroll to position [1, 21]
drag, startPoint x: 635, startPoint y: 593, endPoint x: 626, endPoint y: 413, distance: 180.2
click at [626, 413] on div "Prana Timit Building KF4091-9 Prana SCR05 Badge Constructions Badge Constructio…" at bounding box center [661, 387] width 177 height 492
click at [528, 488] on div "Submitted 6 Status colour #273444 hex #273444 Save Cancel Summaries Total order…" at bounding box center [1438, 440] width 2935 height 673
click at [676, 689] on div "Submitted 6 Status colour #273444 hex #273444 Save Cancel Summaries Total order…" at bounding box center [1438, 440] width 2935 height 673
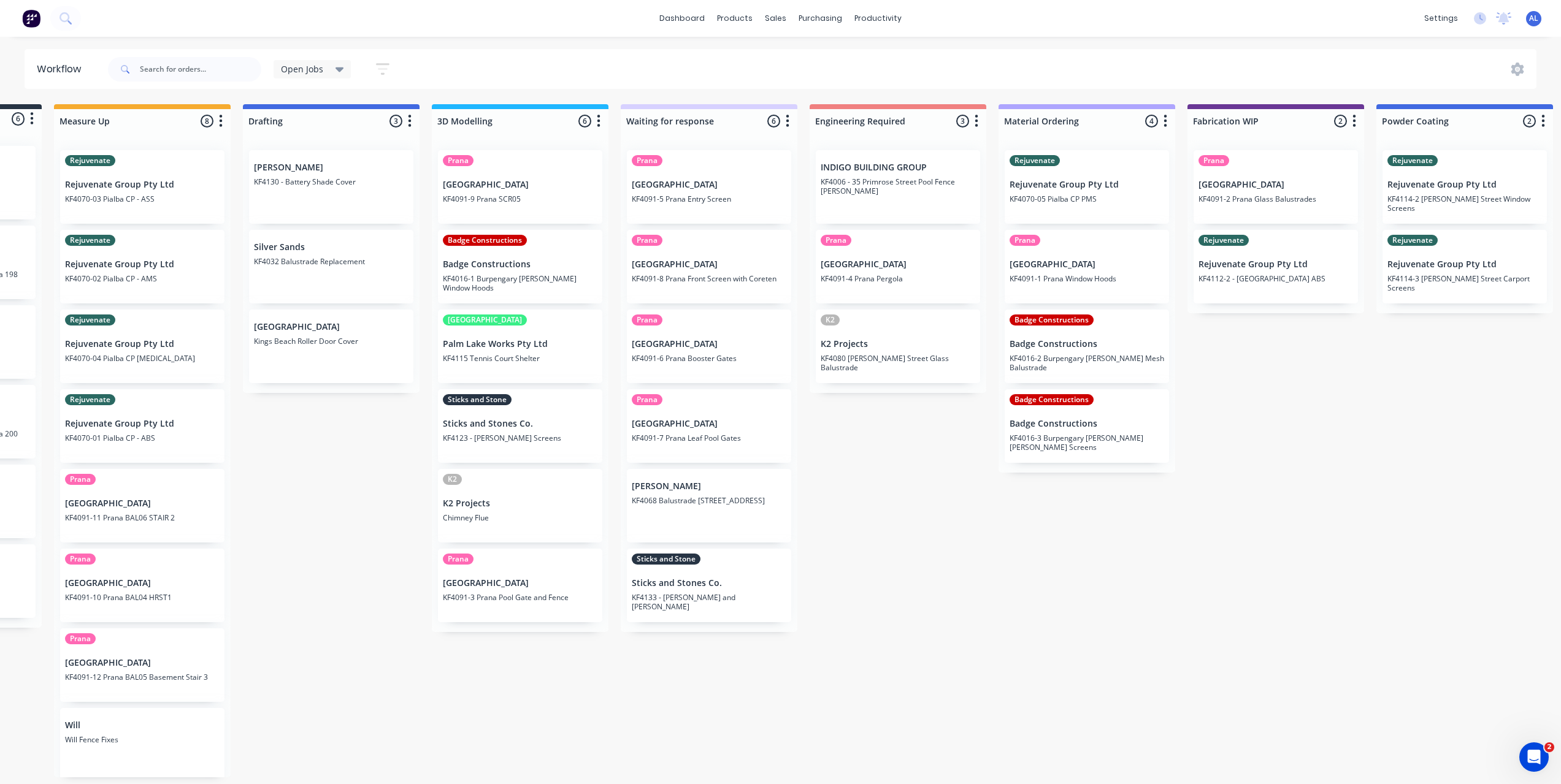
scroll to position [1, 60]
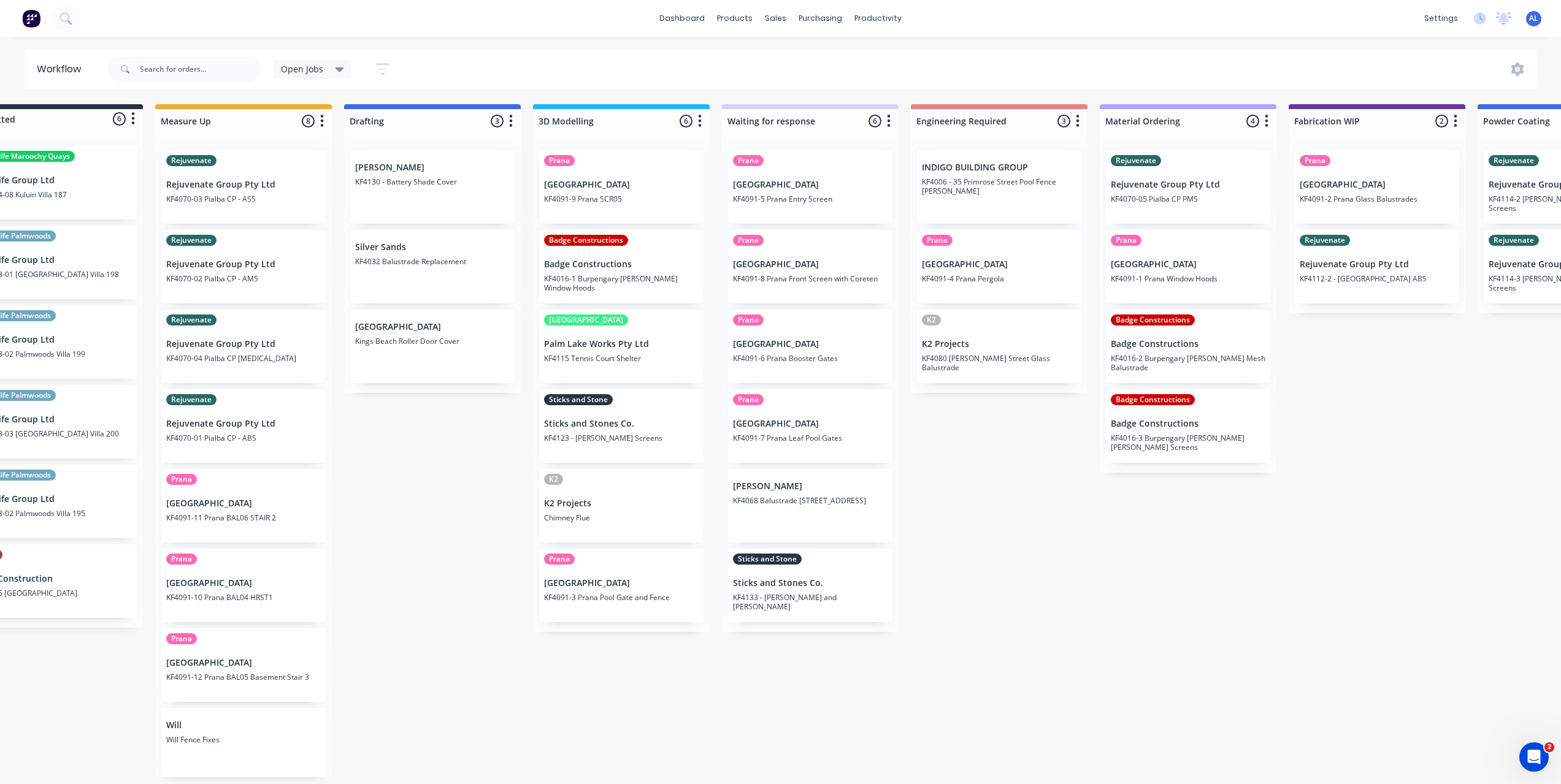
click at [718, 698] on div "Submitted 6 Status colour #273444 hex #273444 Save Cancel Summaries Total order…" at bounding box center [1398, 440] width 2935 height 673
click at [975, 607] on div "Submitted 6 Status colour #273444 hex #273444 Save Cancel Summaries Total order…" at bounding box center [1398, 440] width 2935 height 673
click at [1014, 638] on div "Submitted 6 Status colour #273444 hex #273444 Save Cancel Summaries Total order…" at bounding box center [1398, 440] width 2935 height 673
click at [1028, 623] on div "Submitted 6 Status colour #273444 hex #273444 Save Cancel Summaries Total order…" at bounding box center [1398, 440] width 2935 height 673
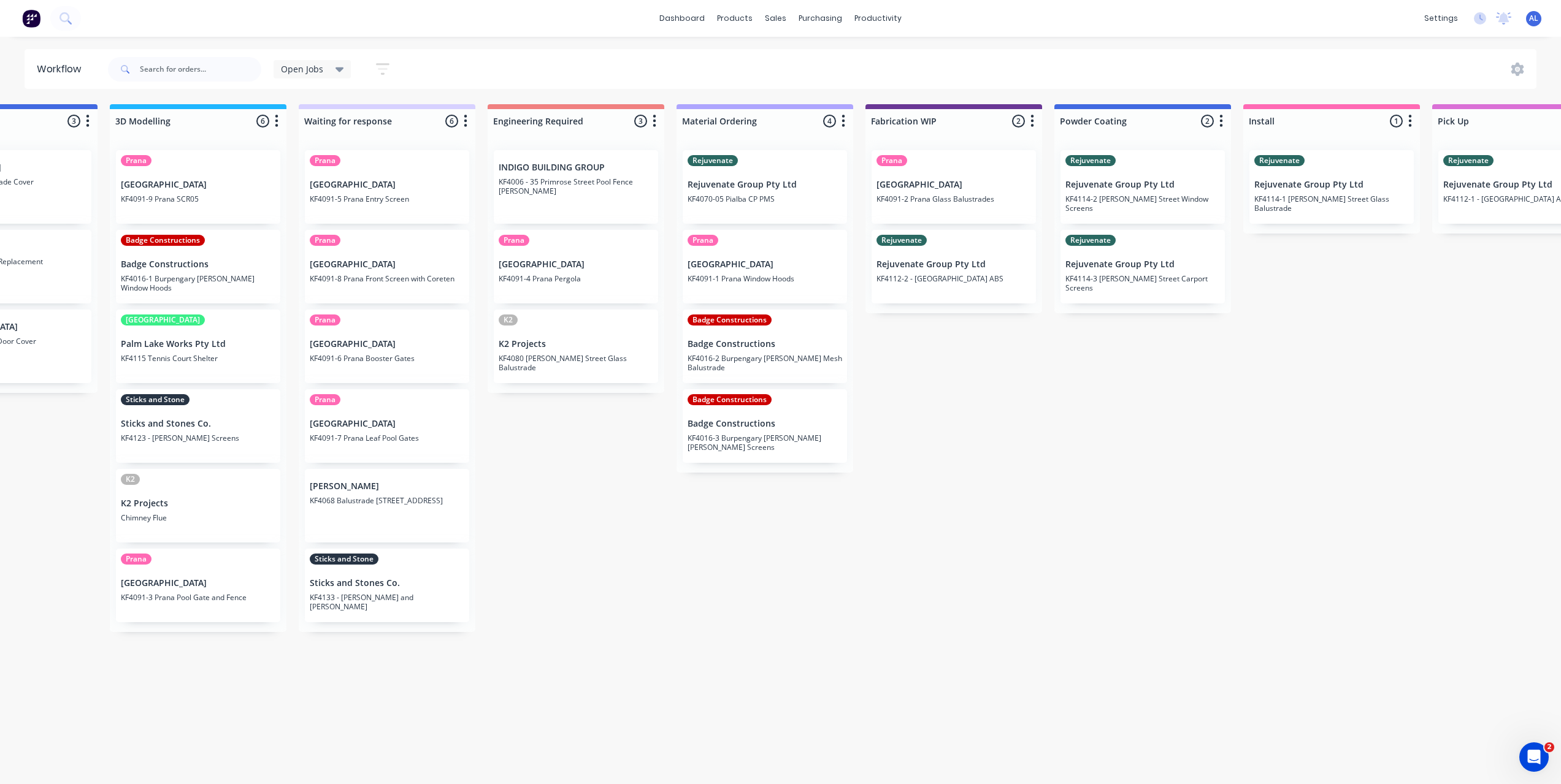
scroll to position [1, 490]
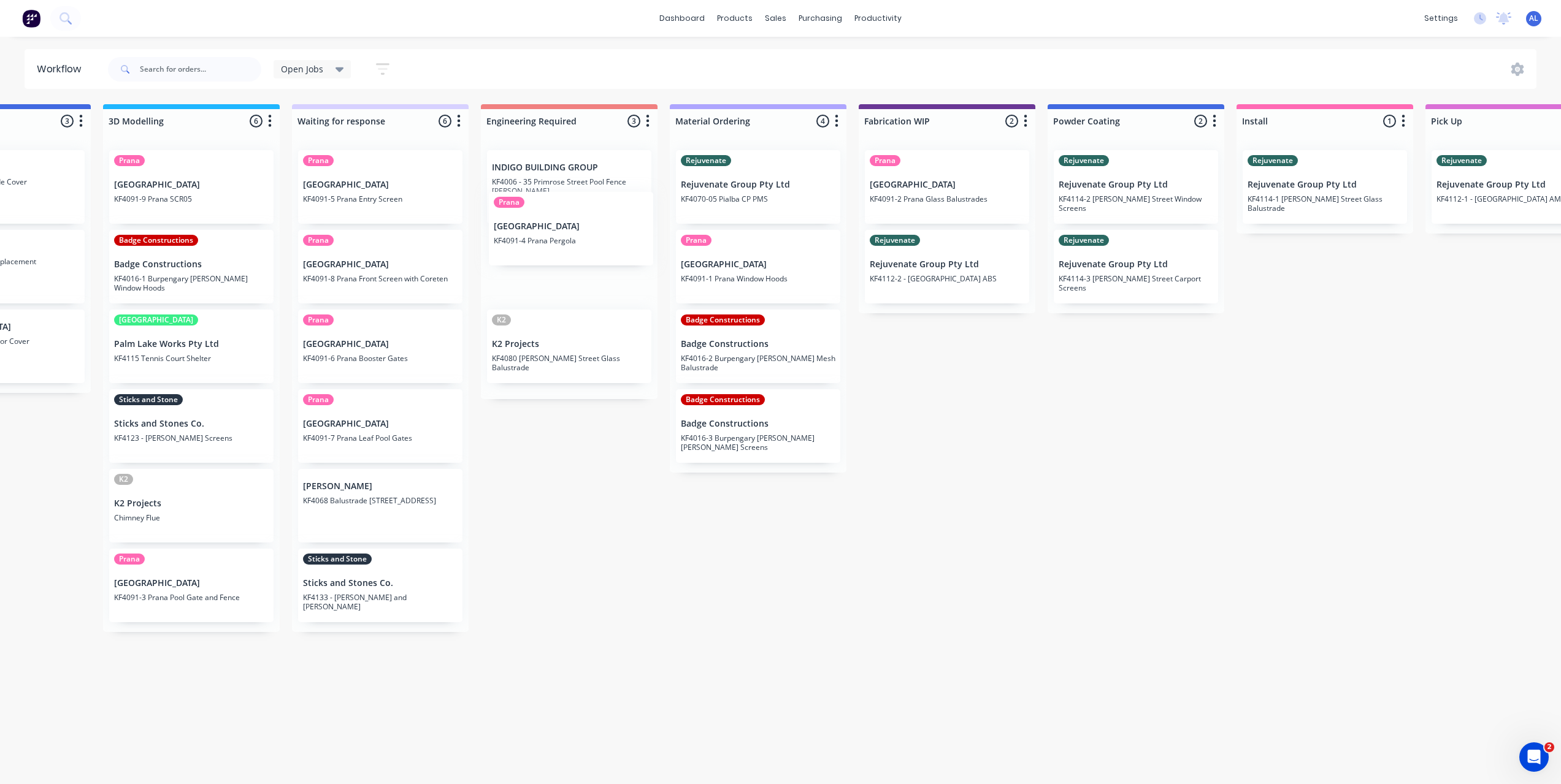
drag, startPoint x: 588, startPoint y: 277, endPoint x: 593, endPoint y: 219, distance: 58.2
click at [593, 219] on div "INDIGO BUILDING GROUP KF4006 - 35 Primrose Street Pool Fence [PERSON_NAME][GEOG…" at bounding box center [569, 270] width 177 height 259
drag, startPoint x: 548, startPoint y: 336, endPoint x: 555, endPoint y: 248, distance: 88.3
click at [555, 248] on div "Prana Timit Building KF4091-4 Prana Pergola INDIGO BUILDING GROUP KF4006 - [GEO…" at bounding box center [569, 267] width 177 height 253
drag, startPoint x: 560, startPoint y: 434, endPoint x: 568, endPoint y: 446, distance: 14.4
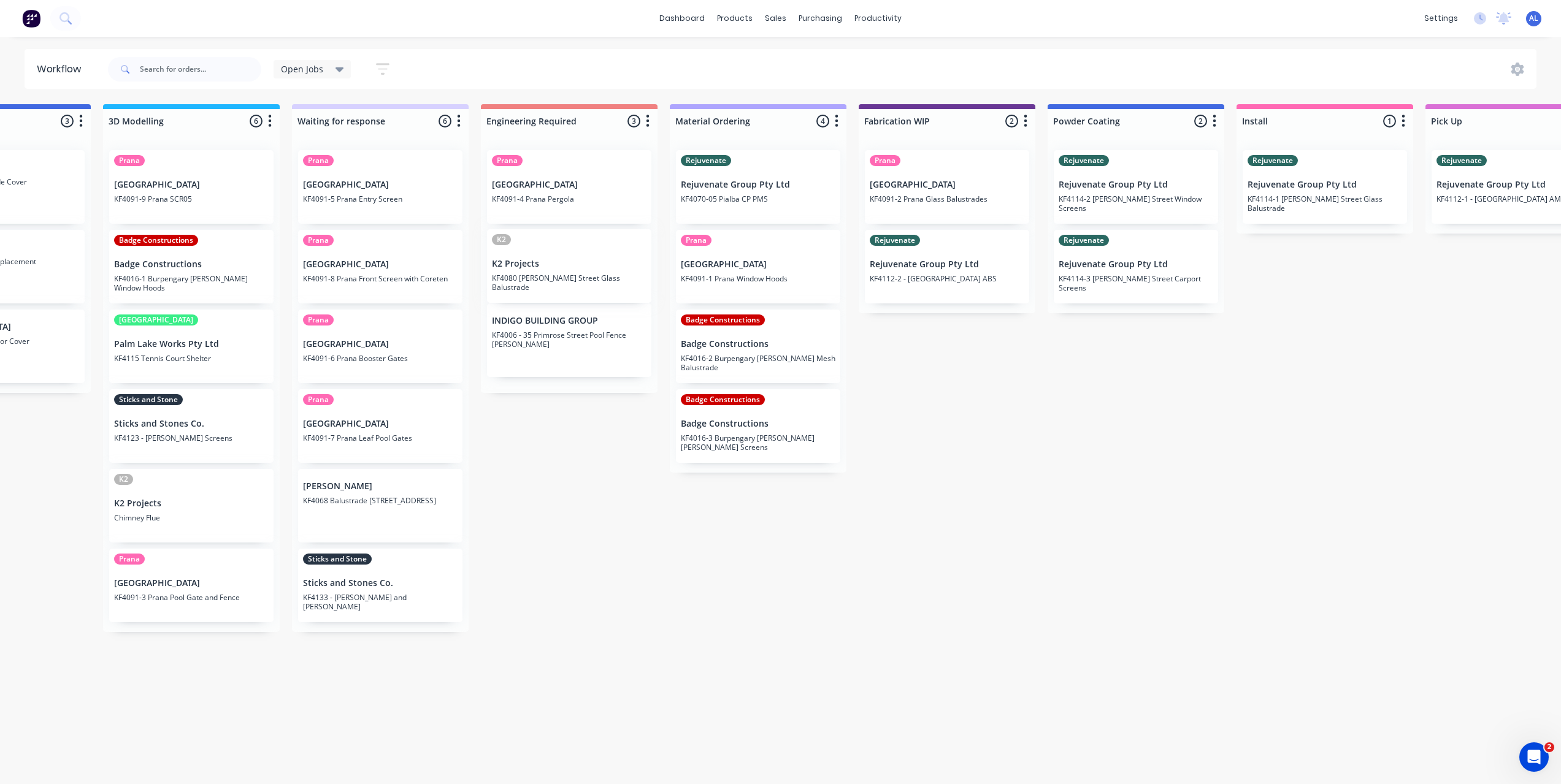
click at [560, 434] on div "Submitted 6 Status colour #273444 hex #273444 Save Cancel Summaries Total order…" at bounding box center [967, 440] width 2935 height 673
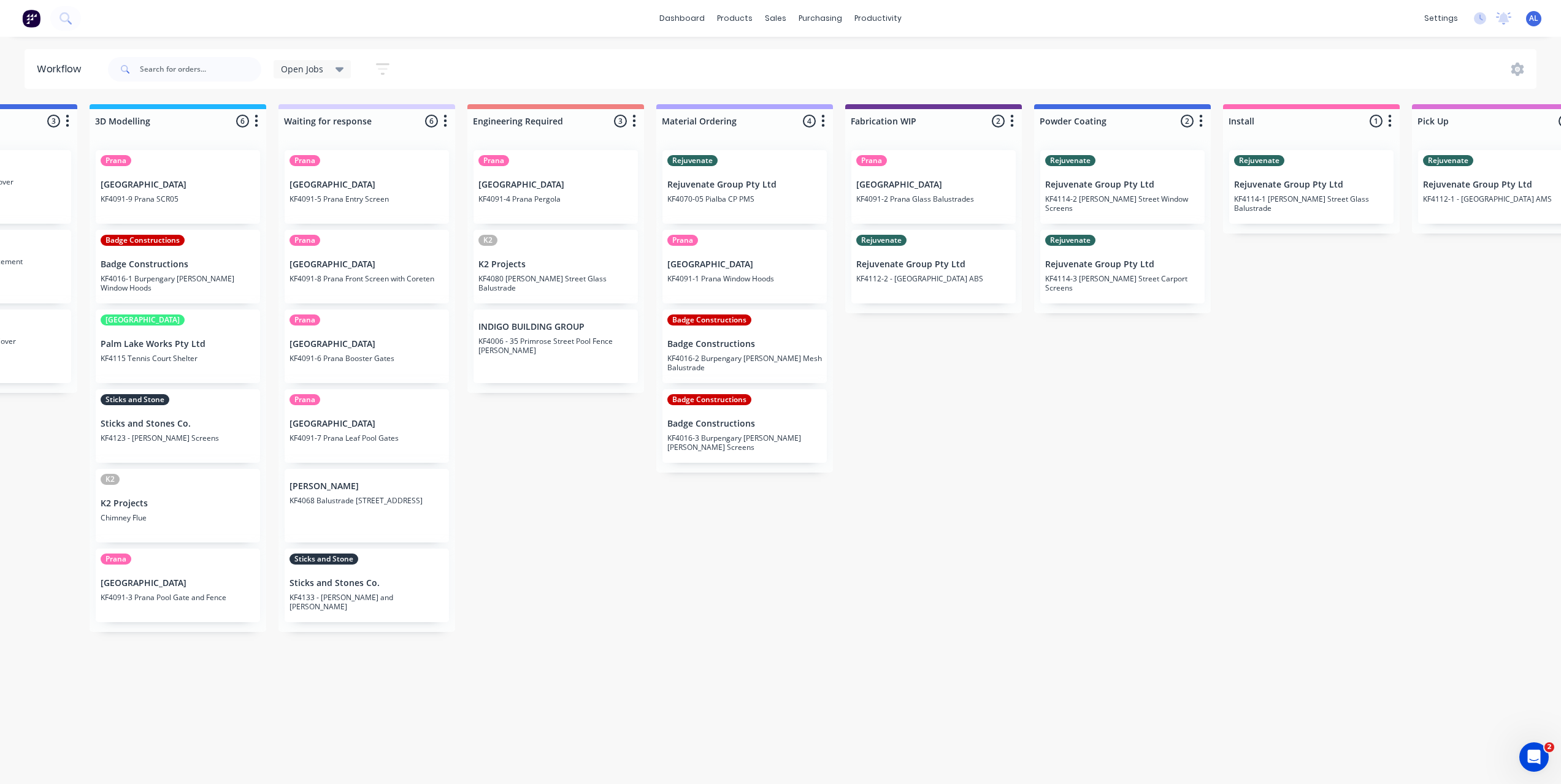
scroll to position [1, 506]
click at [716, 680] on div "Submitted 6 Status colour #273444 hex #273444 Save Cancel Summaries Total order…" at bounding box center [951, 440] width 2935 height 673
drag, startPoint x: 922, startPoint y: 429, endPoint x: 834, endPoint y: 414, distance: 89.3
click at [923, 429] on div "Submitted 6 Status colour #273444 hex #273444 Save Cancel Summaries Total order…" at bounding box center [951, 440] width 2935 height 673
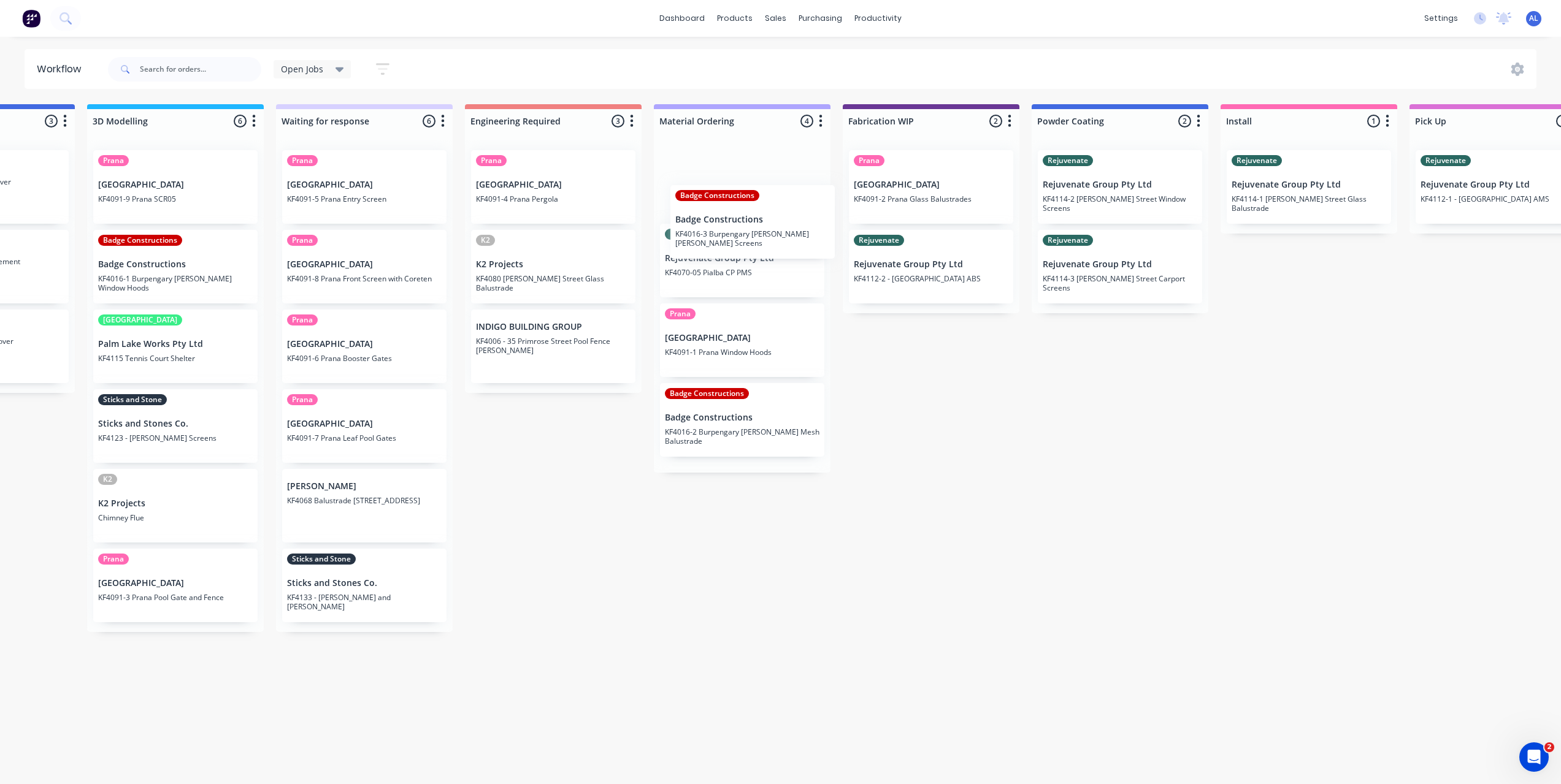
scroll to position [0, 506]
drag, startPoint x: 725, startPoint y: 399, endPoint x: 728, endPoint y: 182, distance: 217.0
click at [728, 182] on div "Rejuvenate Rejuvenate Group Pty Ltd KF4070-05 Pialba CP PMS Prana Timit Buildin…" at bounding box center [742, 307] width 177 height 332
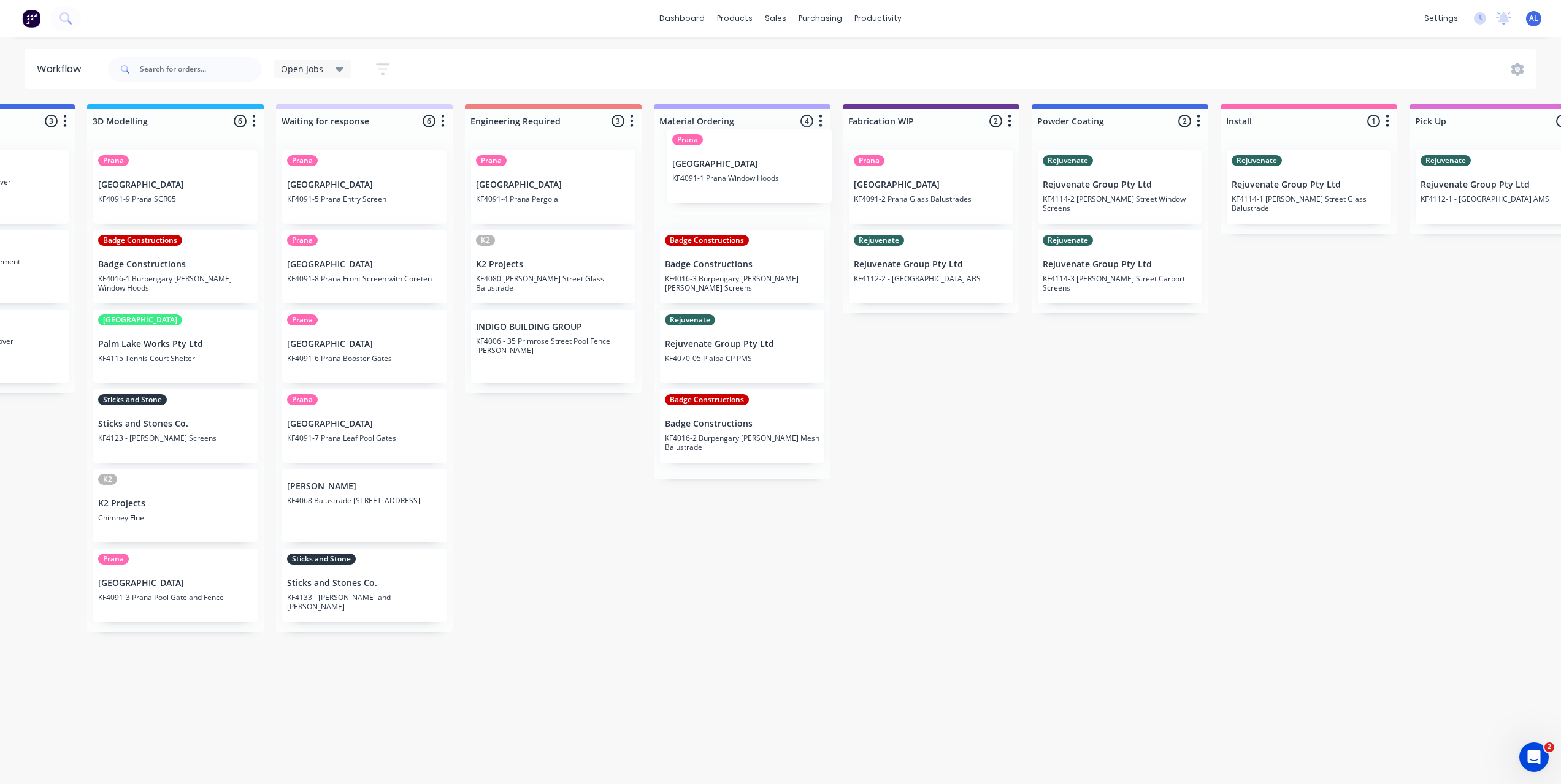
drag, startPoint x: 734, startPoint y: 351, endPoint x: 736, endPoint y: 186, distance: 165.0
click at [738, 183] on div "Badge Constructions Badge Constructions KF4016-3 [GEOGRAPHIC_DATA][PERSON_NAME]…" at bounding box center [742, 310] width 177 height 339
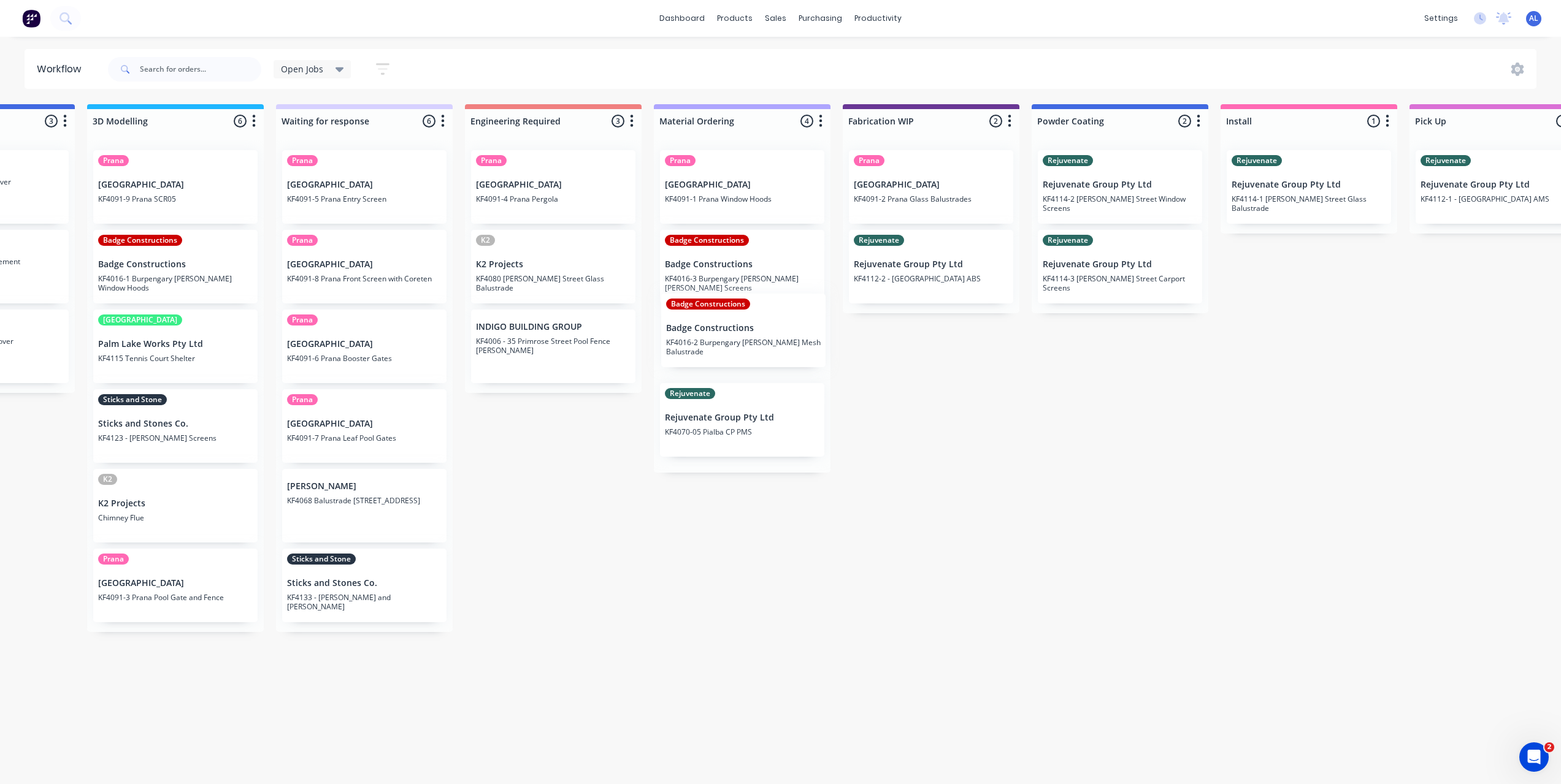
drag, startPoint x: 720, startPoint y: 431, endPoint x: 722, endPoint y: 323, distance: 108.0
click at [722, 323] on div "Prana Timit Building KF4091-1 Prana Window Hoods Badge Constructions Badge Cons…" at bounding box center [742, 307] width 177 height 332
click at [945, 457] on div "Submitted 6 Status colour #273444 hex #273444 Save Cancel Summaries Total order…" at bounding box center [951, 440] width 2935 height 673
click at [613, 569] on div "Submitted 6 Status colour #273444 hex #273444 Save Cancel Summaries Total order…" at bounding box center [951, 440] width 2935 height 673
click at [1065, 528] on div "Submitted 6 Status colour #273444 hex #273444 Save Cancel Summaries Total order…" at bounding box center [951, 440] width 2935 height 673
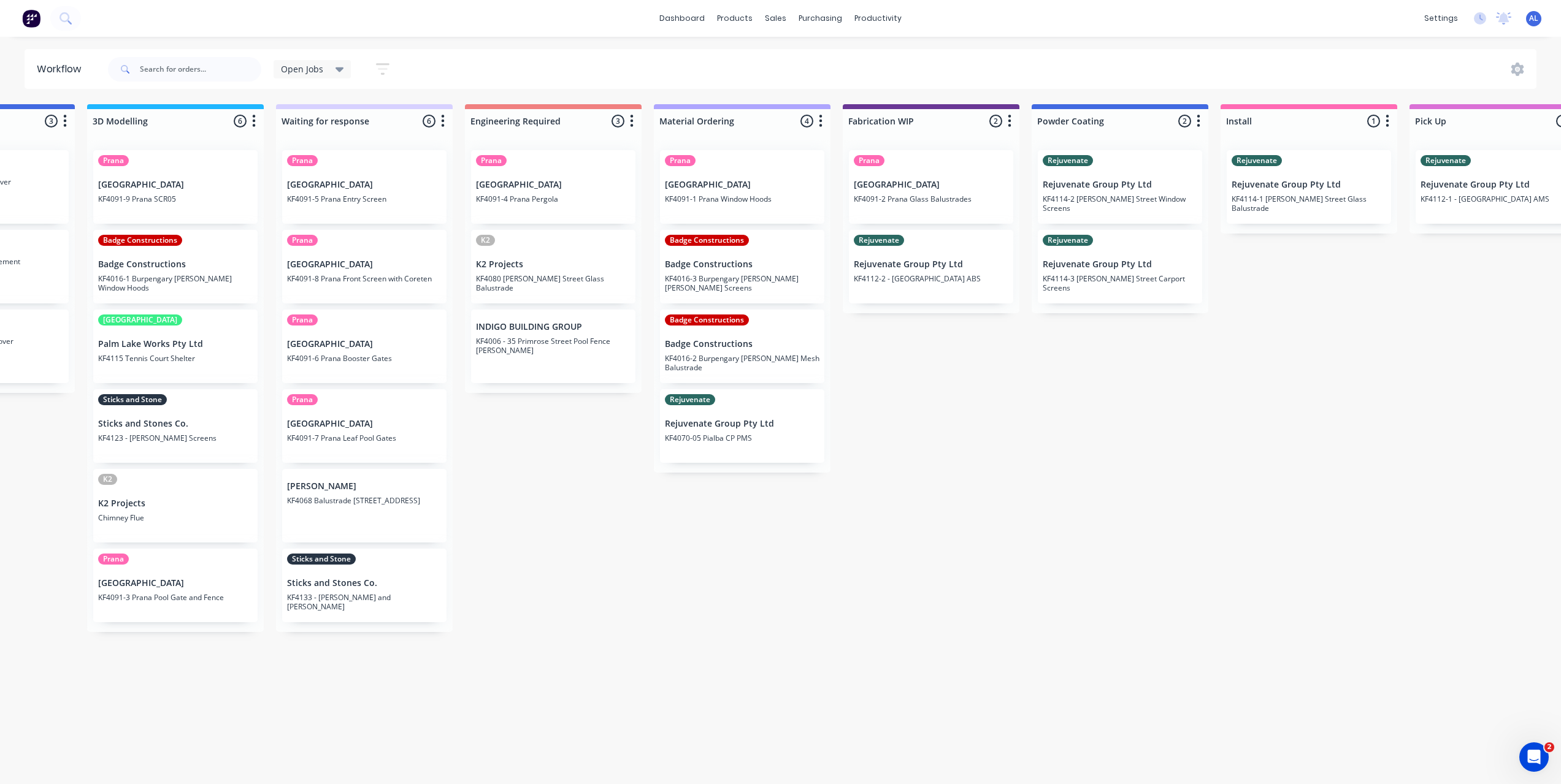
click at [1065, 528] on div "Submitted 6 Status colour #273444 hex #273444 Save Cancel Summaries Total order…" at bounding box center [951, 440] width 2935 height 673
click at [1041, 491] on div "Submitted 6 Status colour #273444 hex #273444 Save Cancel Summaries Total order…" at bounding box center [951, 440] width 2935 height 673
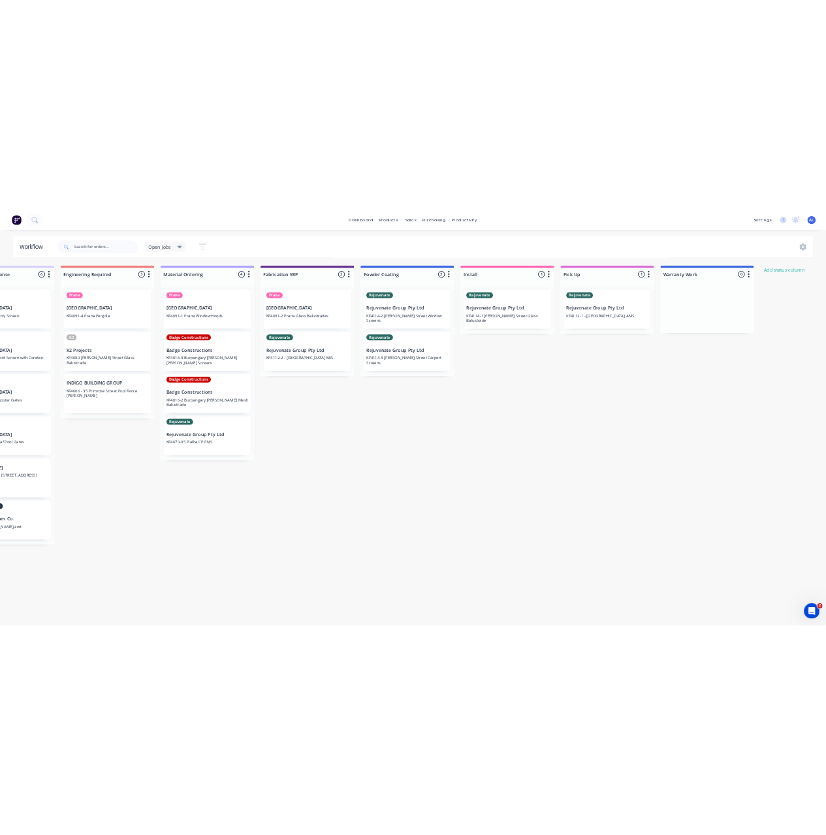
scroll to position [0, 914]
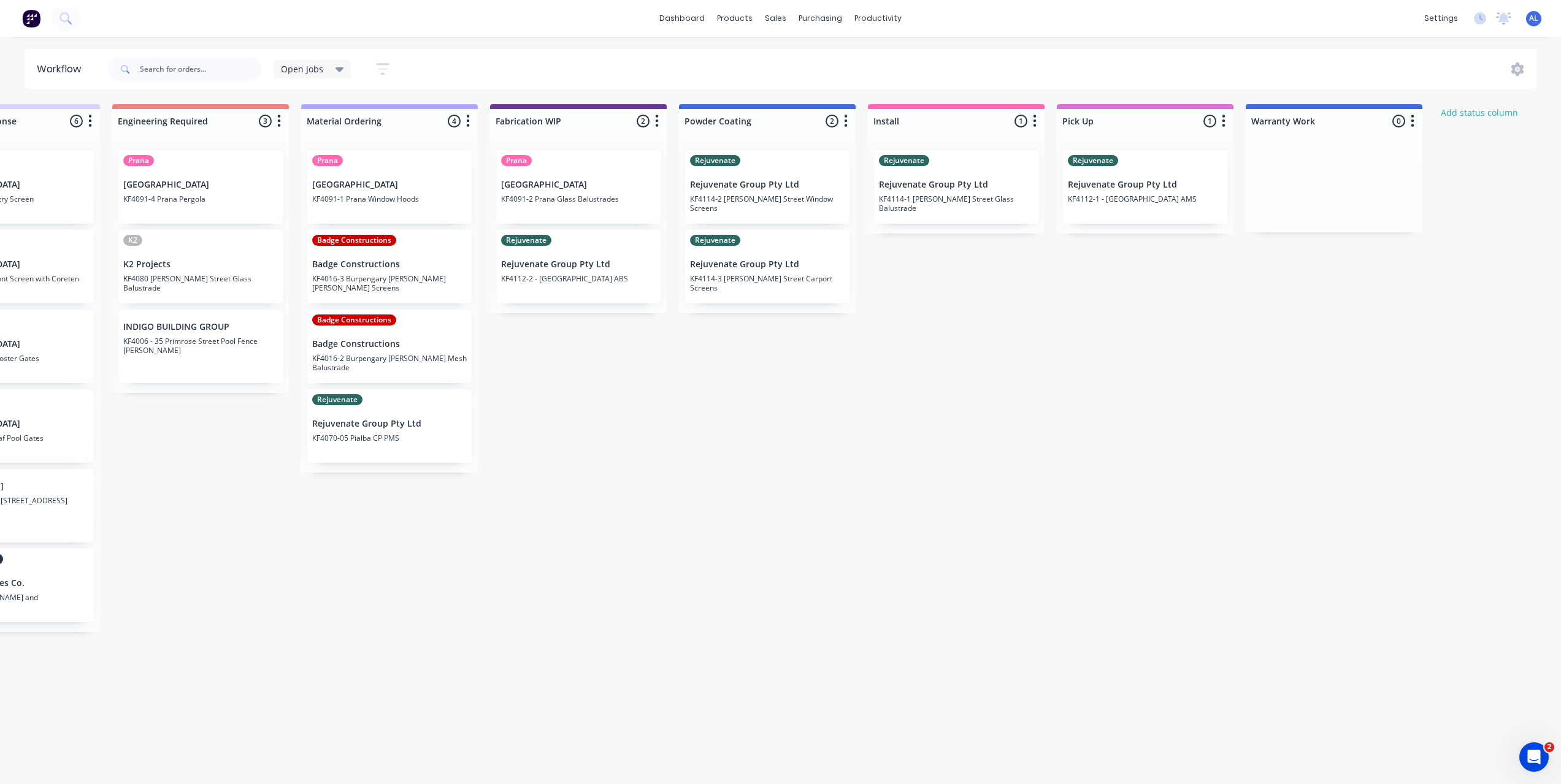
click at [869, 532] on div "Submitted 6 Status colour #273444 hex #273444 Save Cancel Summaries Total order…" at bounding box center [599, 440] width 2935 height 673
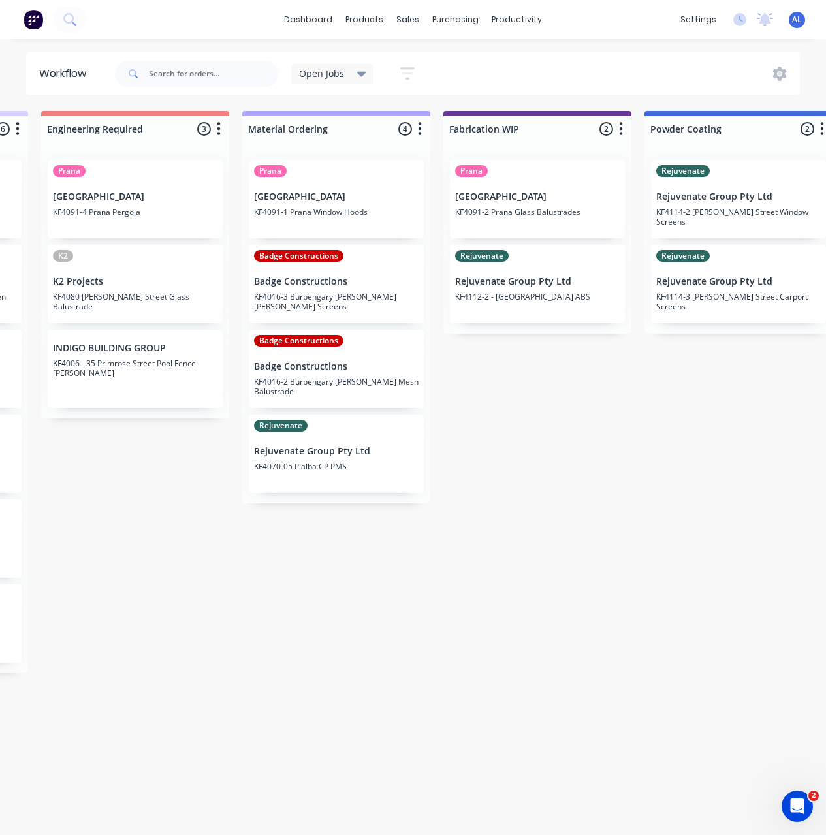
scroll to position [0, 992]
click at [477, 432] on div "Submitted 6 Status colour #273444 hex #273444 Save Cancel Summaries Total order…" at bounding box center [560, 469] width 3125 height 717
click at [280, 564] on div "Submitted 6 Status colour #273444 hex #273444 Save Cancel Summaries Total order…" at bounding box center [560, 469] width 3125 height 717
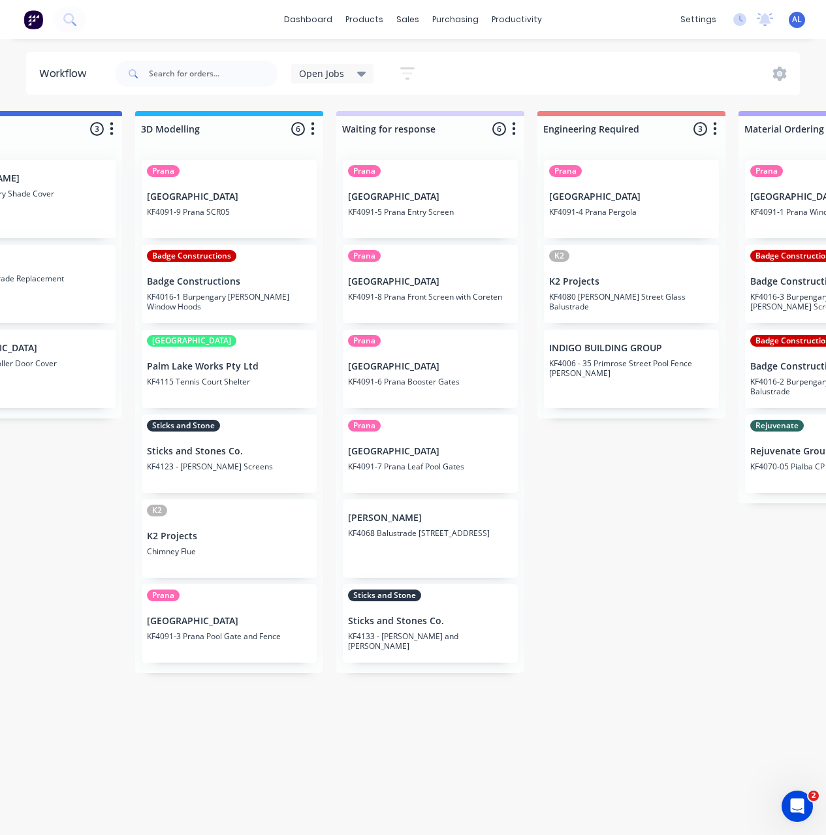
scroll to position [0, 496]
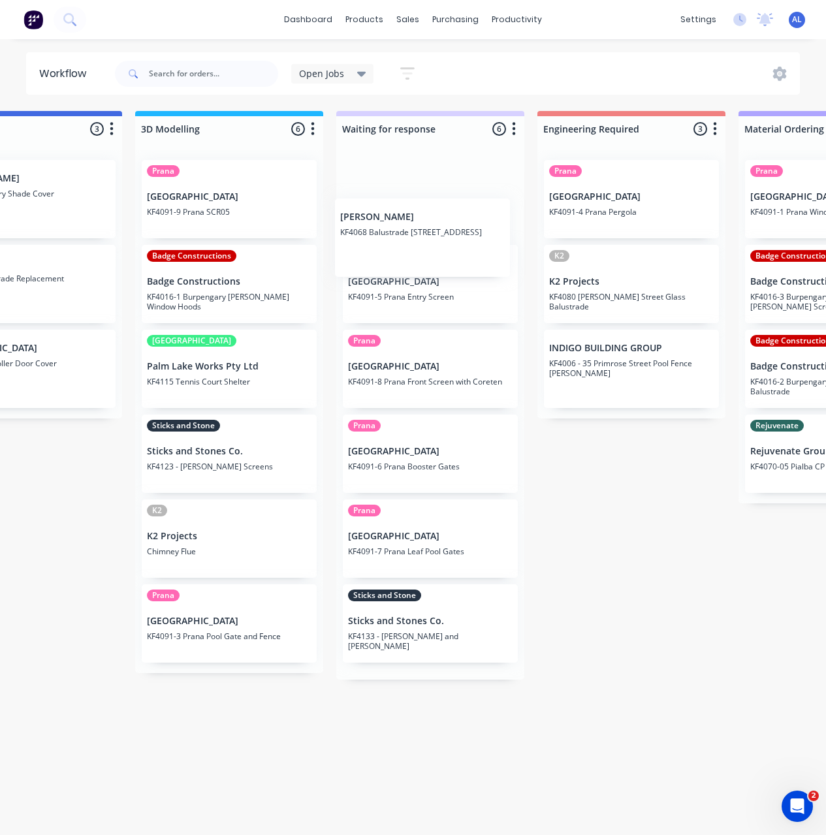
drag, startPoint x: 414, startPoint y: 542, endPoint x: 406, endPoint y: 220, distance: 322.1
click at [406, 220] on div "Prana Timit Building KF4091-5 Prana Entry Screen Prana Timit Building KF4091-8 …" at bounding box center [430, 415] width 188 height 530
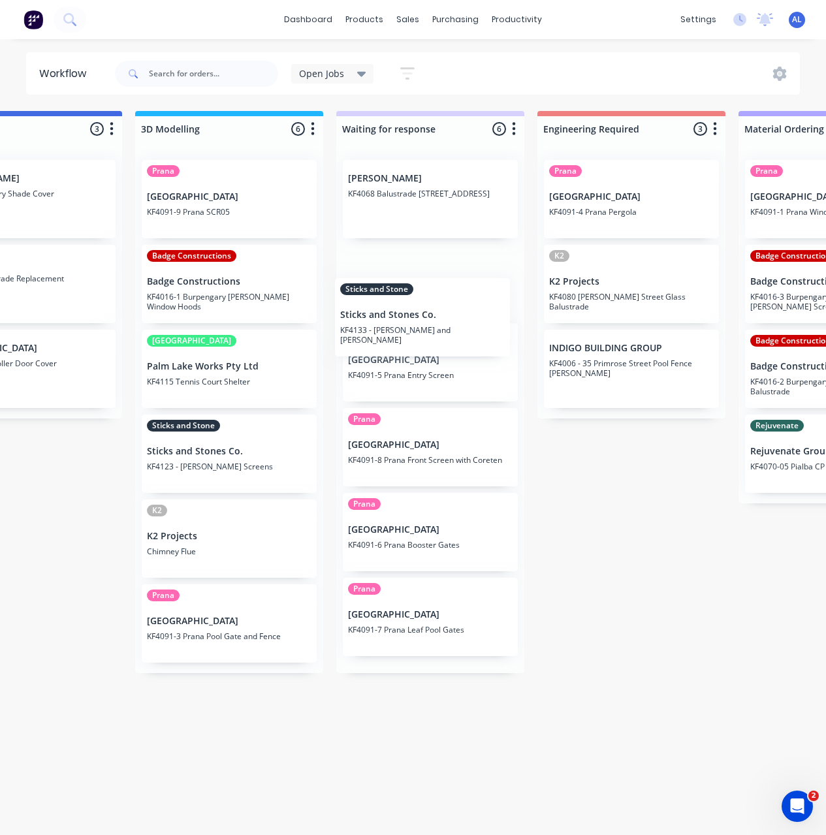
drag, startPoint x: 434, startPoint y: 616, endPoint x: 434, endPoint y: 287, distance: 328.5
click at [434, 287] on div "[PERSON_NAME] KF4068 Balustrade 9 Botany St Clayfield Prana Timit Building KF40…" at bounding box center [430, 412] width 188 height 524
drag, startPoint x: 647, startPoint y: 647, endPoint x: 639, endPoint y: 647, distance: 7.8
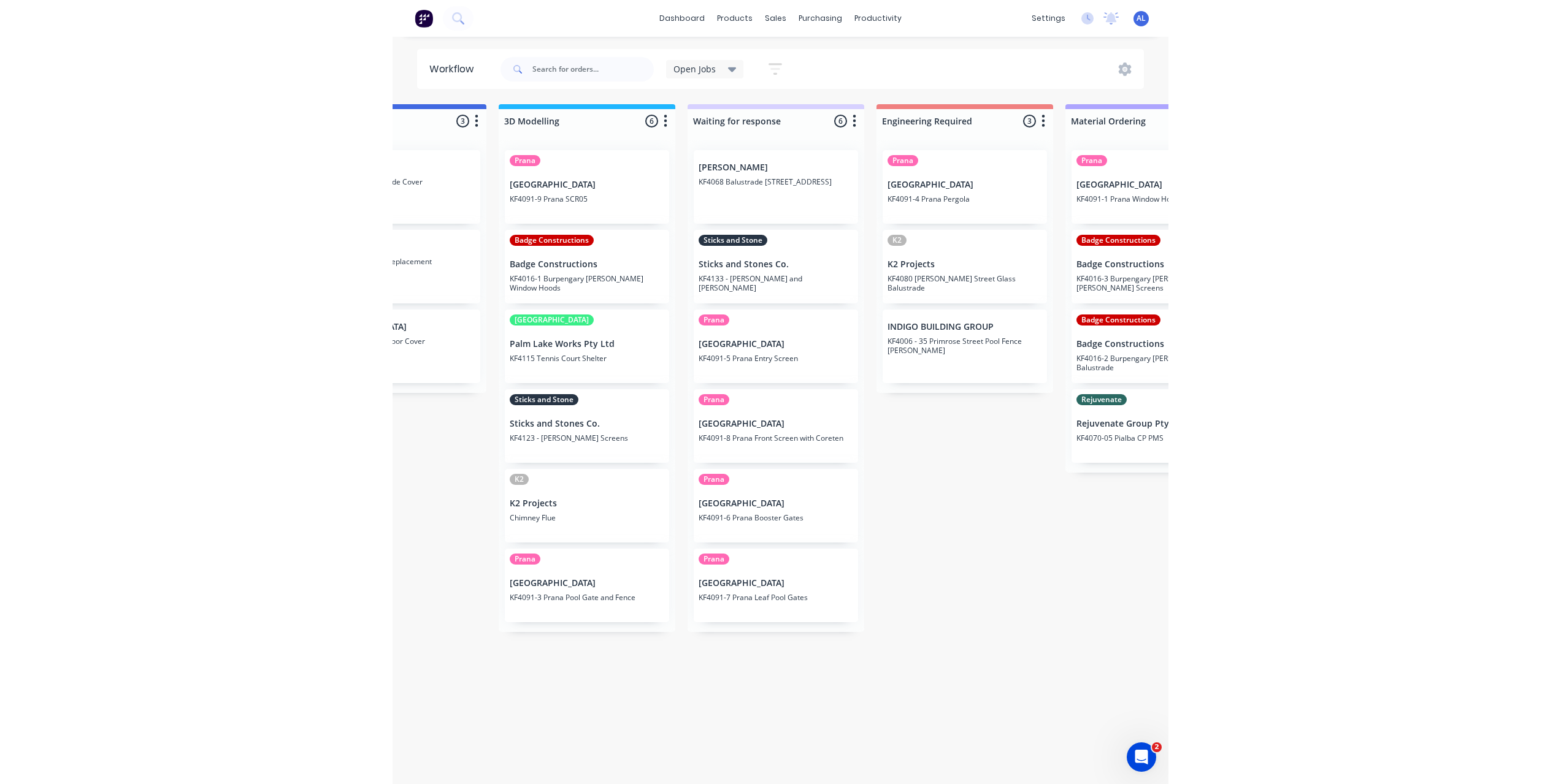
scroll to position [0, 490]
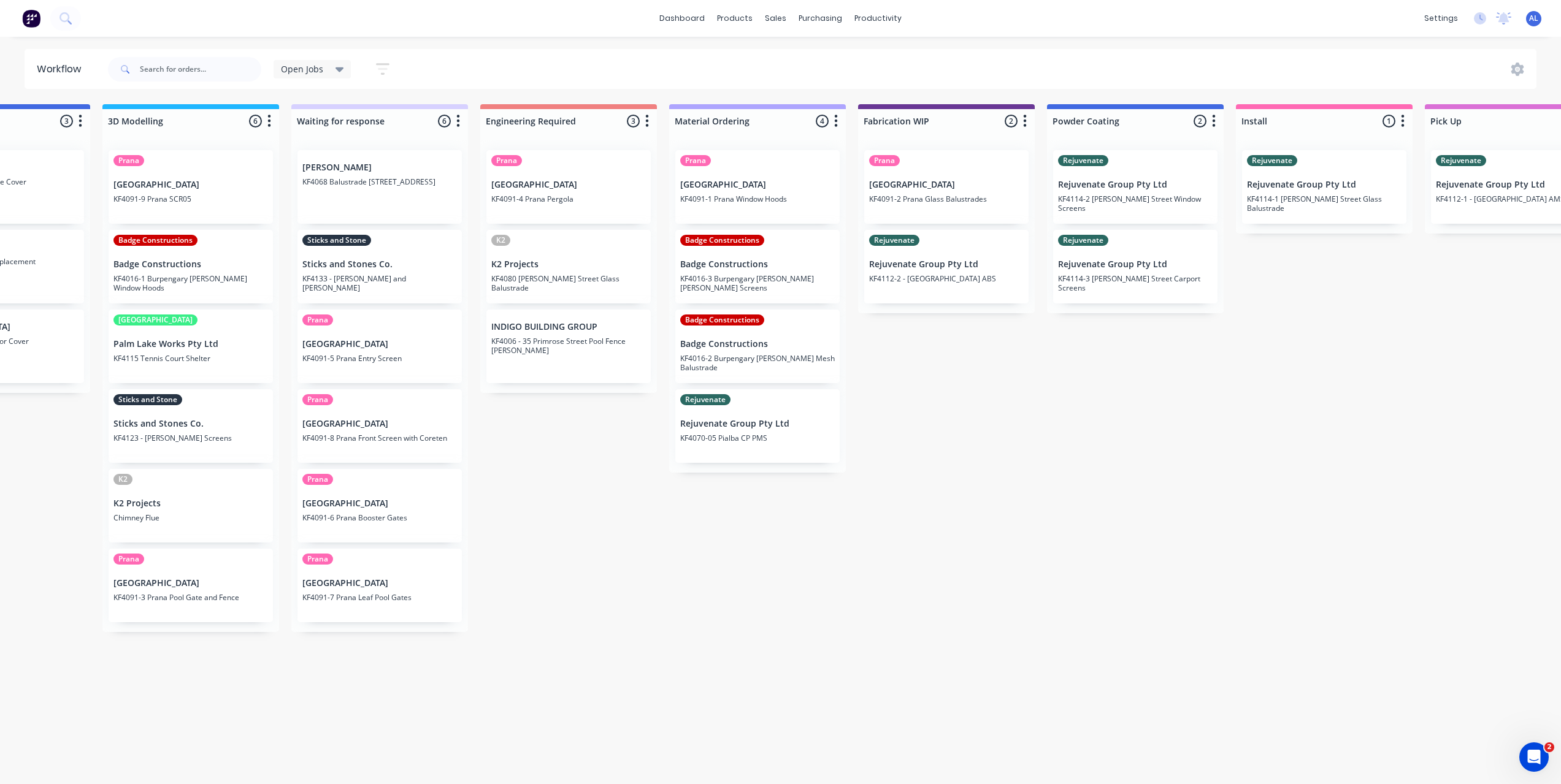
click at [615, 652] on div "Submitted 6 Status colour #273444 hex #273444 Save Cancel Summaries Total order…" at bounding box center [967, 440] width 2935 height 673
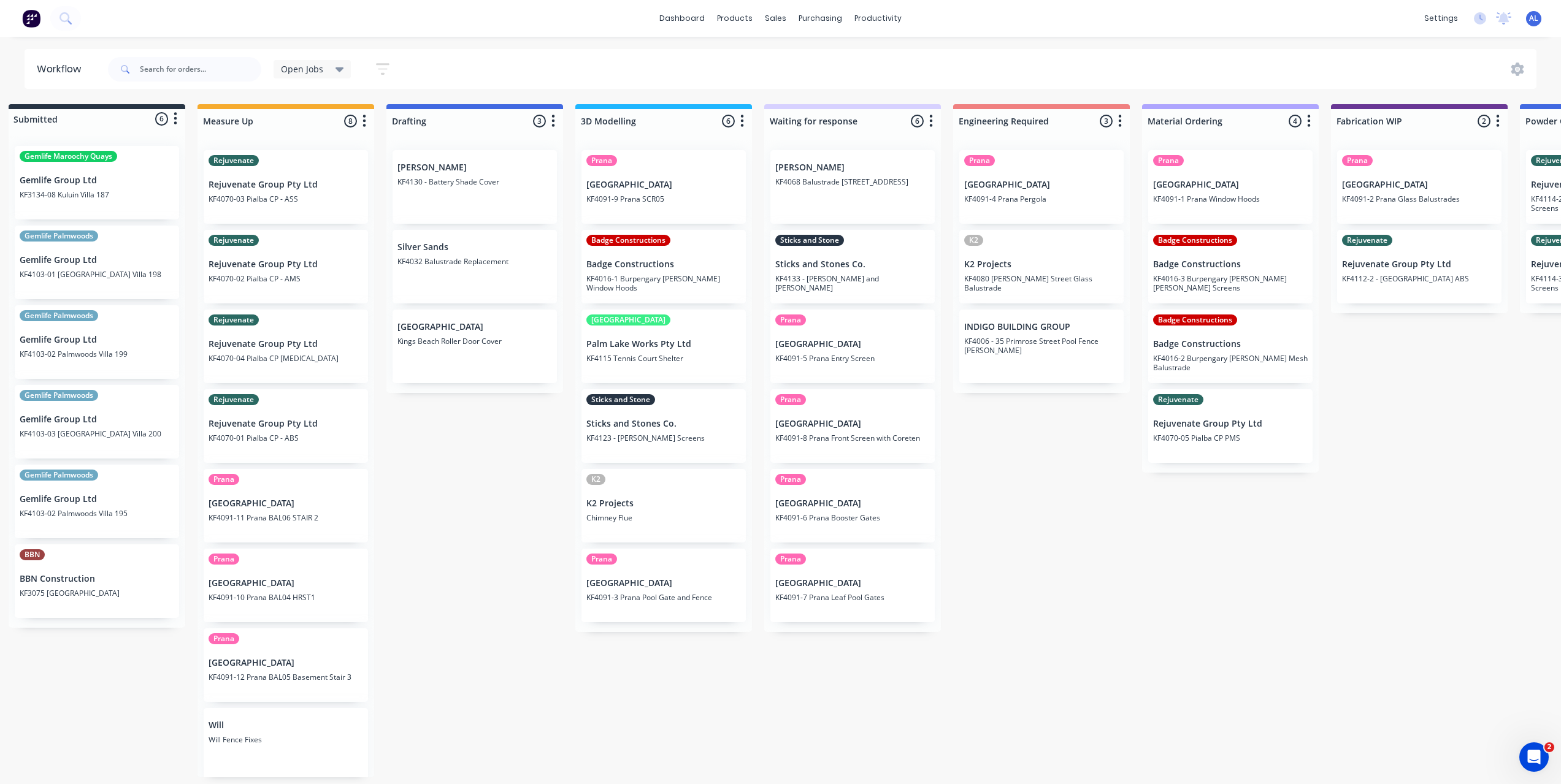
scroll to position [0, 14]
click at [413, 650] on div "Submitted 6 Status colour #273444 hex #273444 Save Cancel Summaries Total order…" at bounding box center [1444, 440] width 2935 height 673
click at [482, 702] on div "Submitted 6 Status colour #273444 hex #273444 Save Cancel Summaries Total order…" at bounding box center [1444, 440] width 2935 height 673
click at [571, 684] on div "Submitted 6 Status colour #273444 hex #273444 Save Cancel Summaries Total order…" at bounding box center [1444, 440] width 2935 height 673
click at [471, 668] on div "Submitted 6 Status colour #273444 hex #273444 Save Cancel Summaries Total order…" at bounding box center [1444, 440] width 2935 height 673
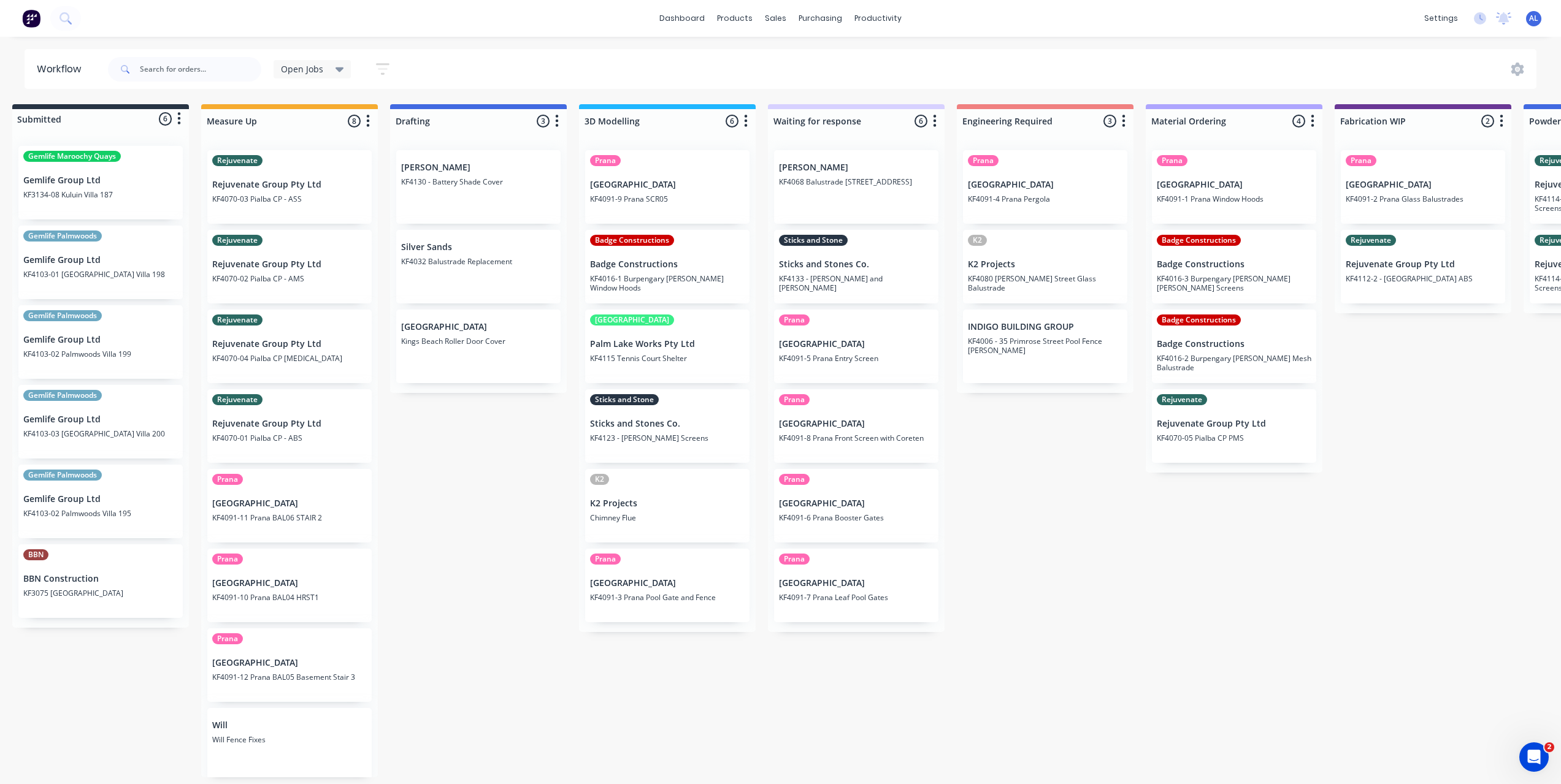
drag, startPoint x: 524, startPoint y: 578, endPoint x: 512, endPoint y: 568, distance: 15.6
click at [520, 578] on div "Submitted 6 Status colour #273444 hex #273444 Save Cancel Summaries Total order…" at bounding box center [1444, 440] width 2935 height 673
click at [446, 520] on div "Submitted 6 Status colour #273444 hex #273444 Save Cancel Summaries Total order…" at bounding box center [1444, 440] width 2935 height 673
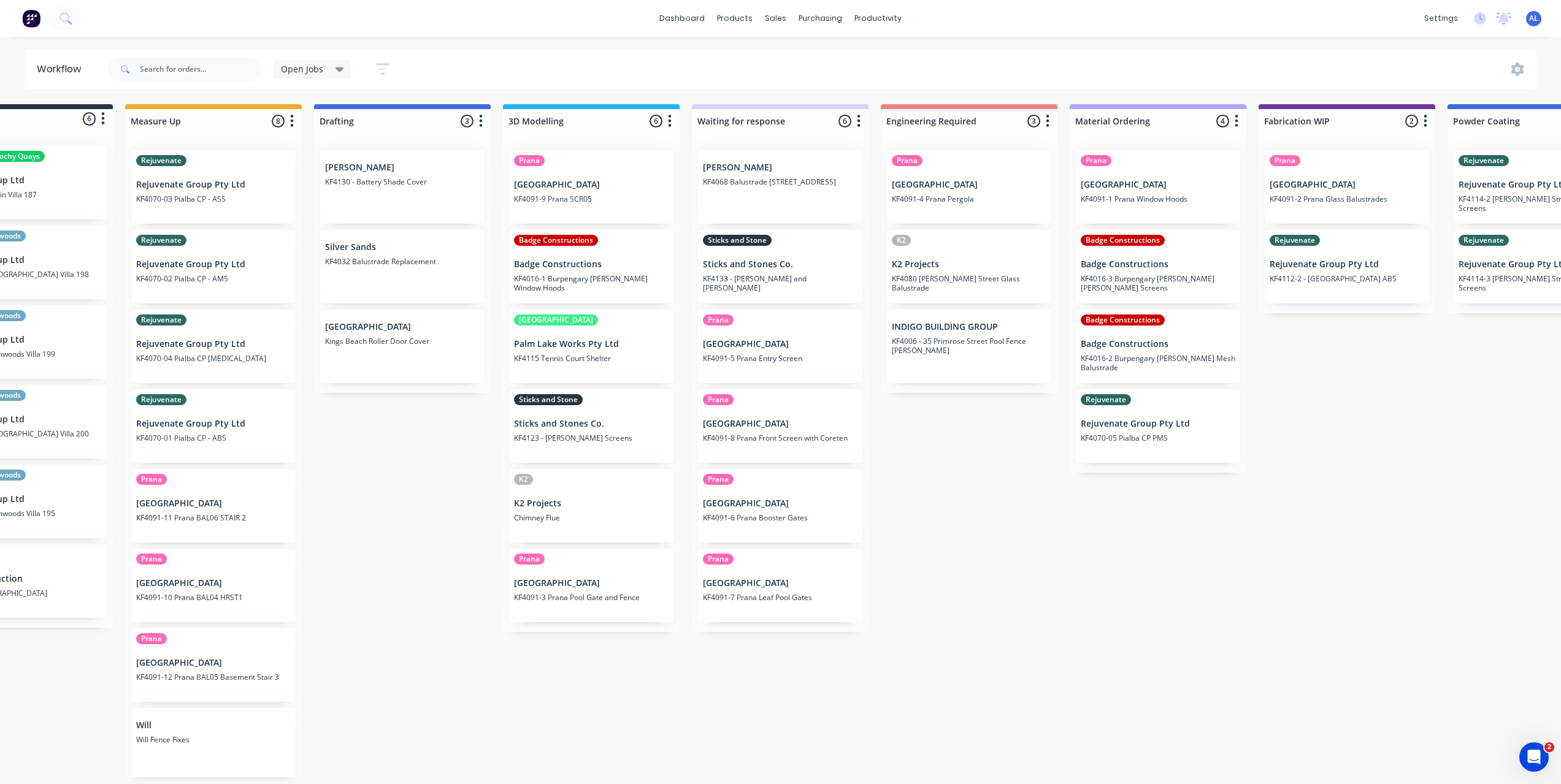
scroll to position [0, 0]
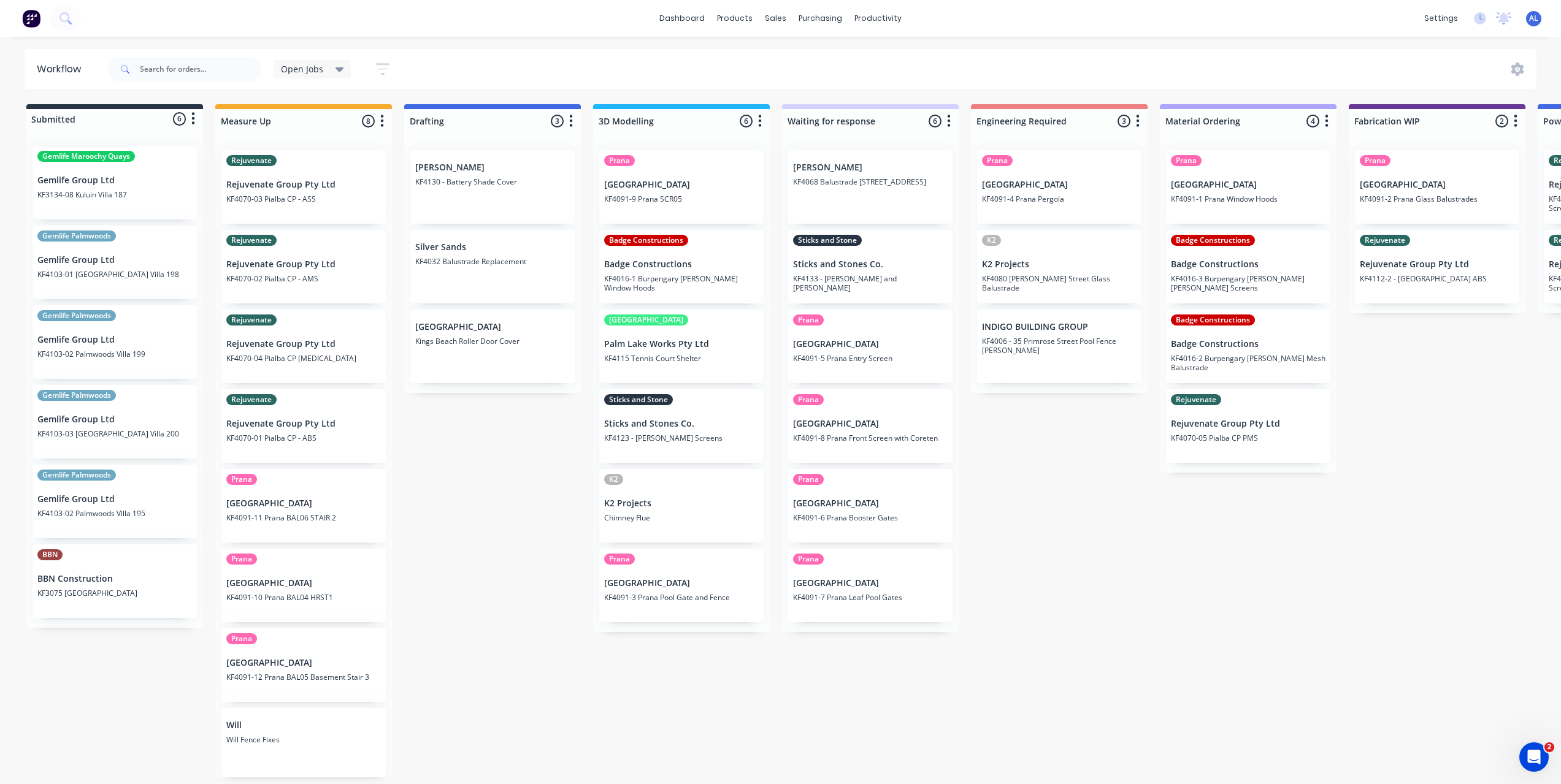
click at [528, 708] on div "Submitted 6 Status colour #273444 hex #273444 Save Cancel Summaries Total order…" at bounding box center [1458, 440] width 2935 height 673
click at [1155, 615] on div "Submitted 6 Status colour #273444 hex #273444 Save Cancel Summaries Total order…" at bounding box center [1458, 440] width 2935 height 673
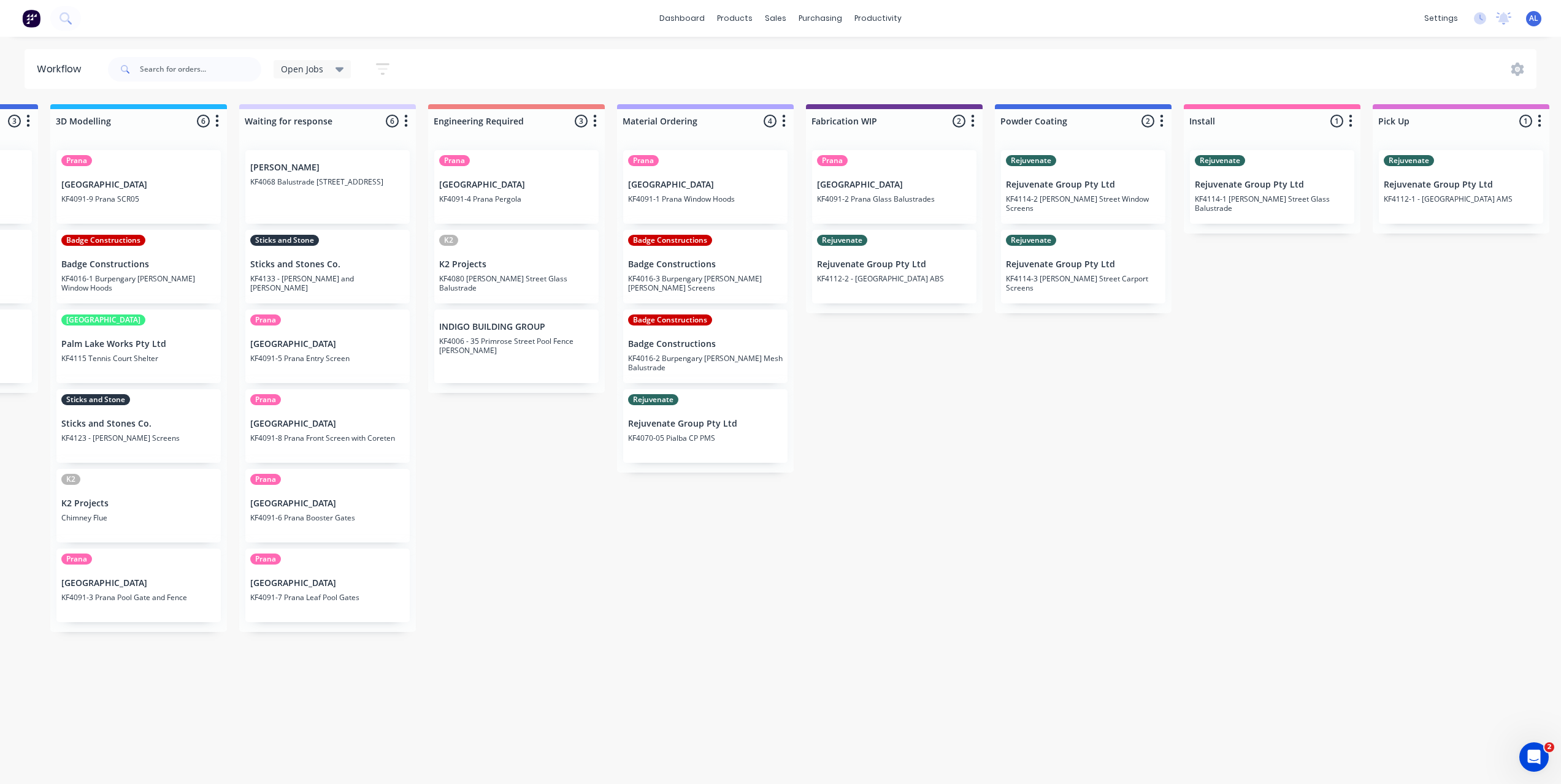
scroll to position [0, 534]
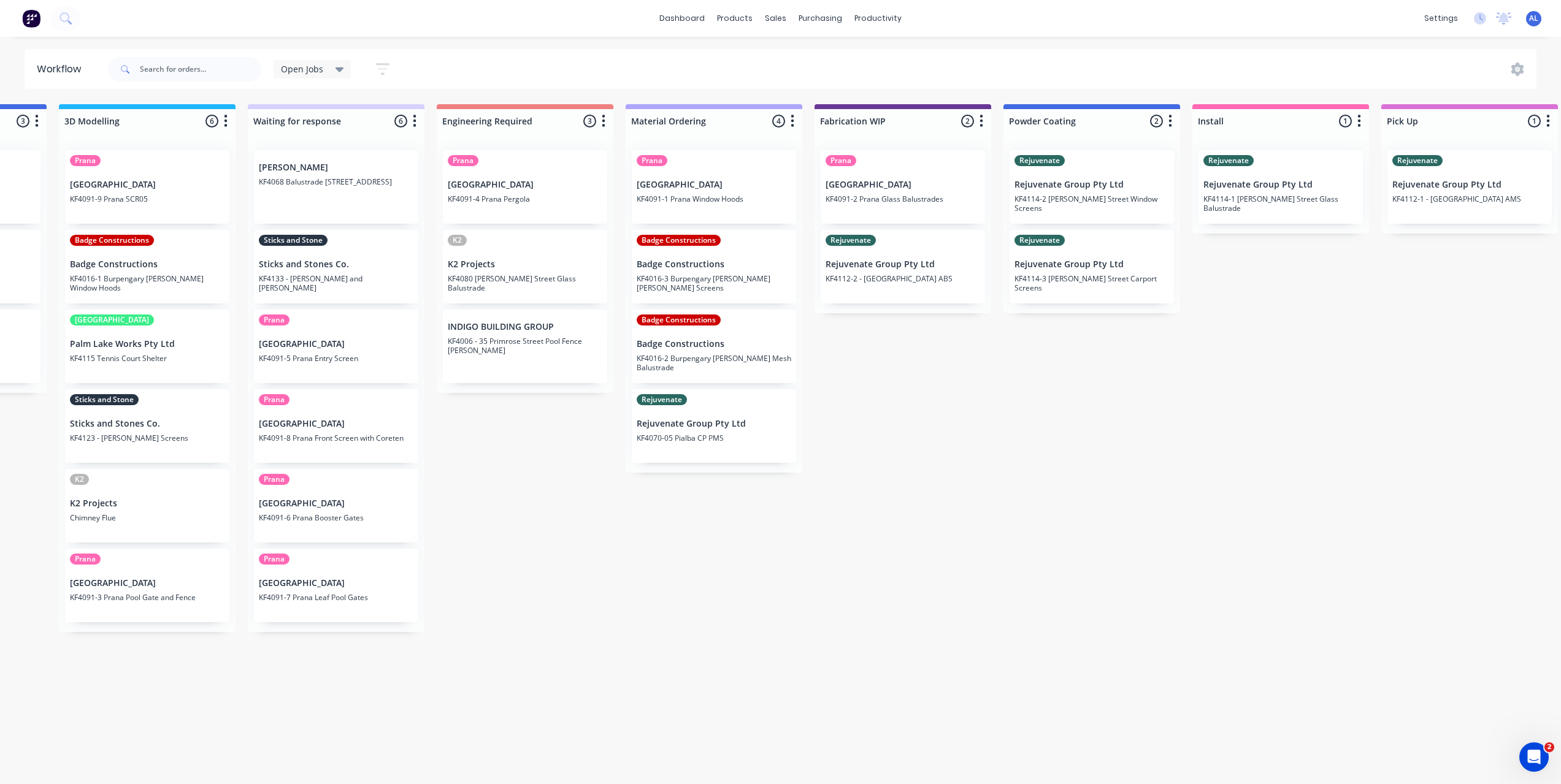
click at [862, 678] on div "Submitted 6 Status colour #273444 hex #273444 Save Cancel Summaries Total order…" at bounding box center [923, 440] width 2935 height 673
click at [837, 689] on div "Submitted 6 Status colour #273444 hex #273444 Save Cancel Summaries Total order…" at bounding box center [923, 440] width 2935 height 673
click at [523, 702] on div "Submitted 6 Status colour #273444 hex #273444 Save Cancel Summaries Total order…" at bounding box center [923, 440] width 2935 height 673
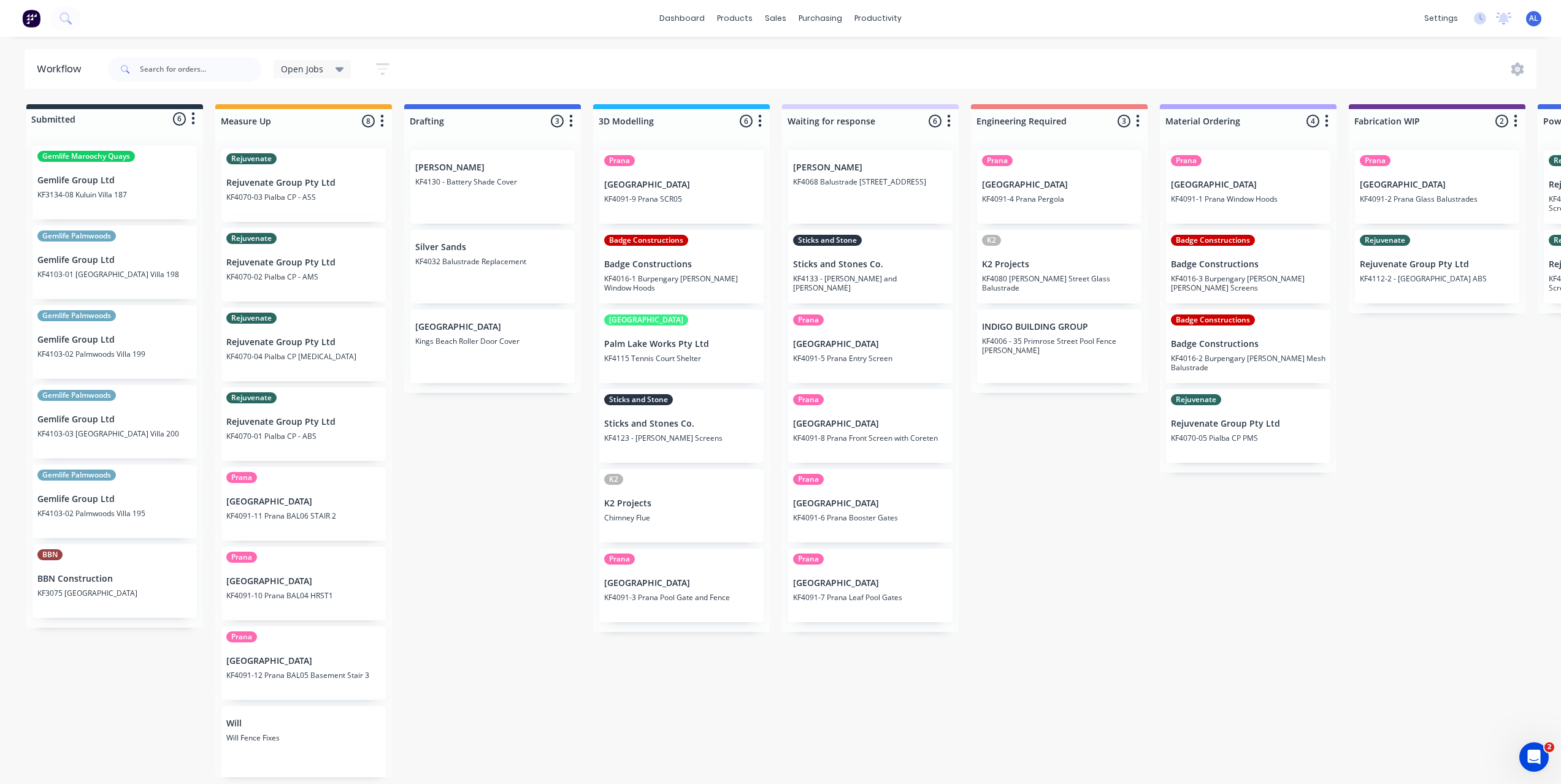
scroll to position [0, 0]
click at [594, 714] on div "Submitted 6 Status colour #273444 hex #273444 Save Cancel Summaries Total order…" at bounding box center [1458, 440] width 2935 height 673
click at [752, 688] on div "Submitted 6 Status colour #273444 hex #273444 Save Cancel Summaries Total order…" at bounding box center [1458, 440] width 2935 height 673
click at [862, 673] on div "Submitted 6 Status colour #273444 hex #273444 Save Cancel Summaries Total order…" at bounding box center [1458, 440] width 2935 height 673
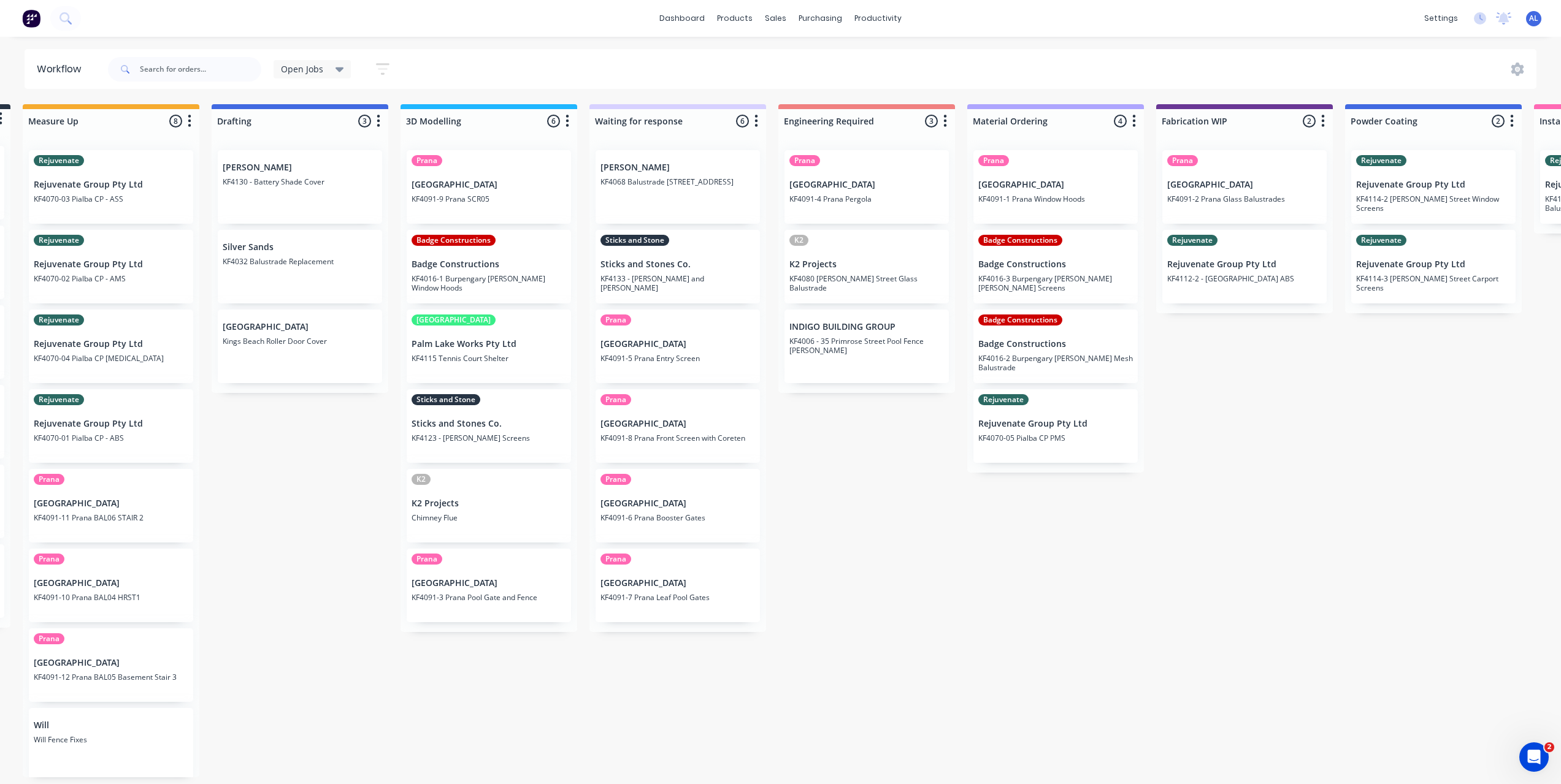
scroll to position [3, 0]
